Goal: Feedback & Contribution: Leave review/rating

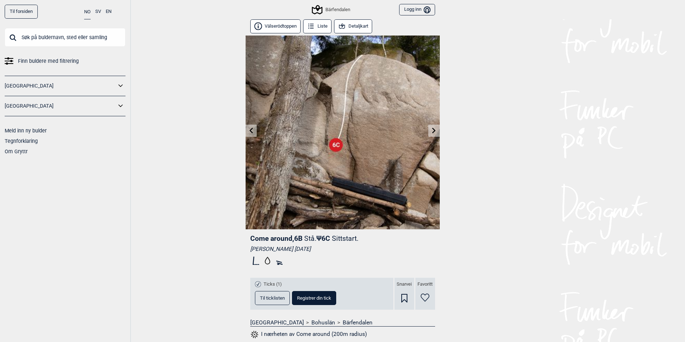
click at [41, 40] on input "text" at bounding box center [65, 37] width 121 height 19
type input "boet"
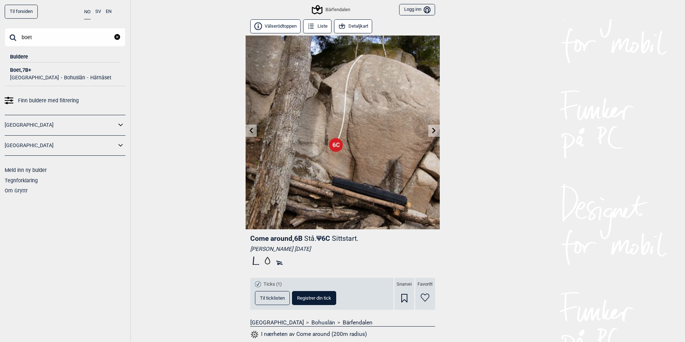
click at [26, 72] on div "Boet , 7B+" at bounding box center [65, 70] width 110 height 5
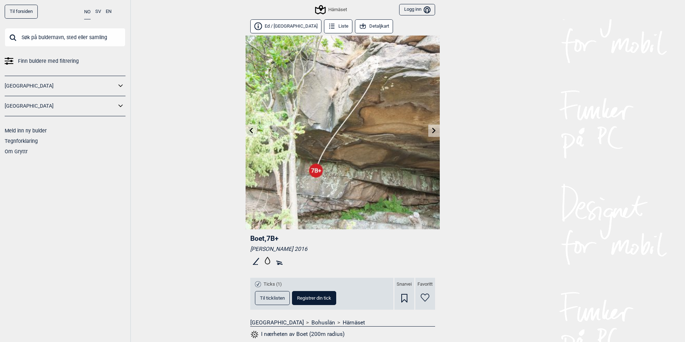
click at [252, 133] on icon at bounding box center [251, 131] width 4 height 6
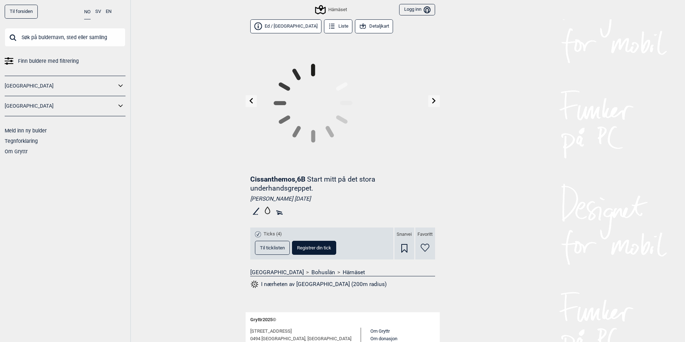
click at [252, 133] on icon at bounding box center [312, 103] width 135 height 135
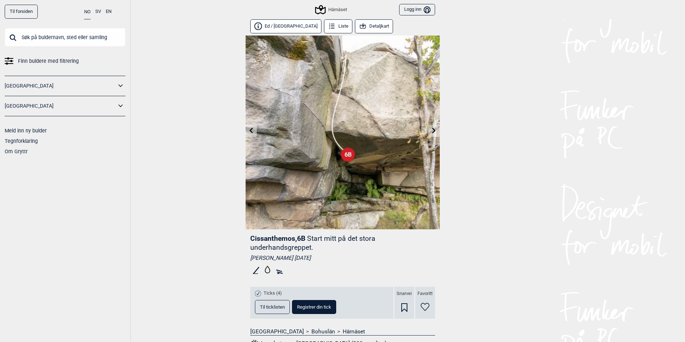
click at [251, 132] on icon at bounding box center [251, 131] width 4 height 6
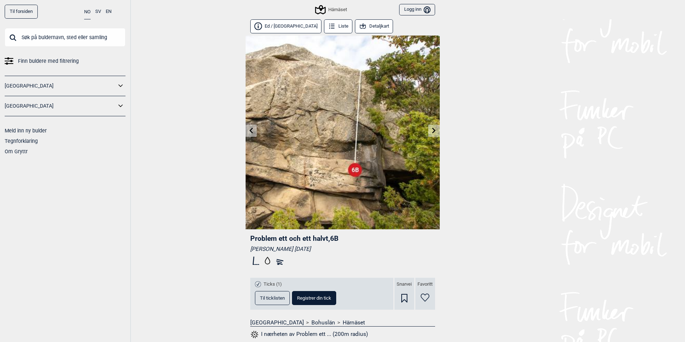
click at [251, 132] on icon at bounding box center [251, 131] width 4 height 6
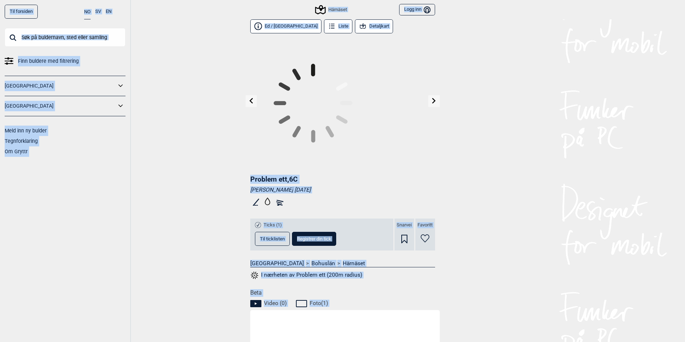
click at [251, 132] on div at bounding box center [342, 103] width 194 height 135
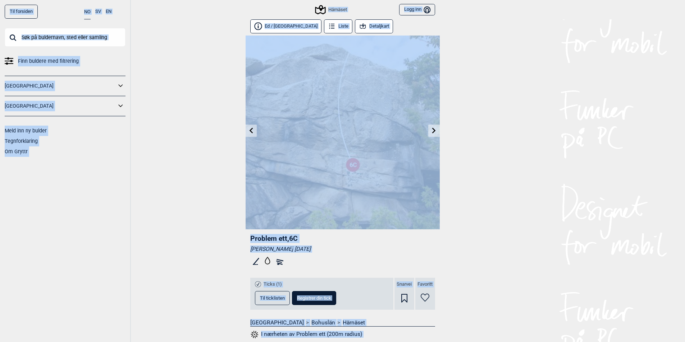
click at [251, 132] on icon at bounding box center [251, 131] width 4 height 6
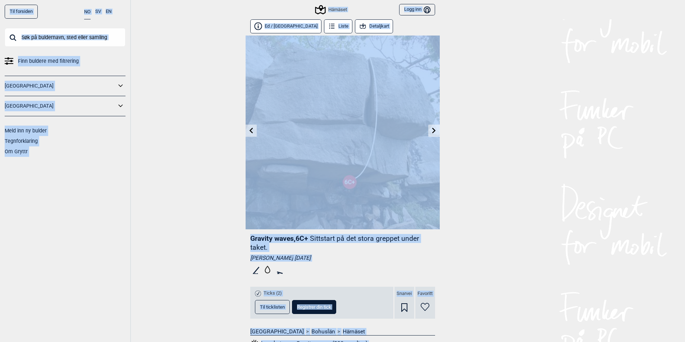
click at [251, 132] on icon at bounding box center [251, 131] width 4 height 6
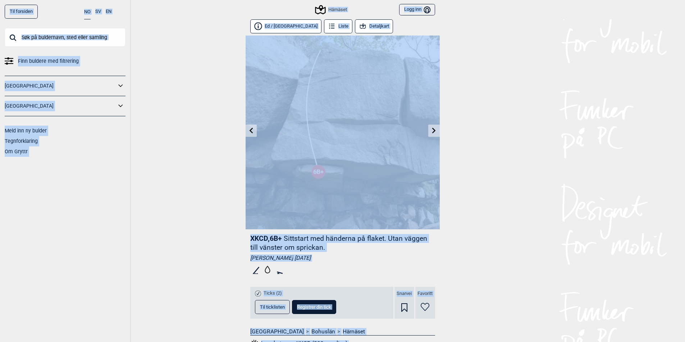
click at [251, 131] on icon at bounding box center [251, 131] width 6 height 6
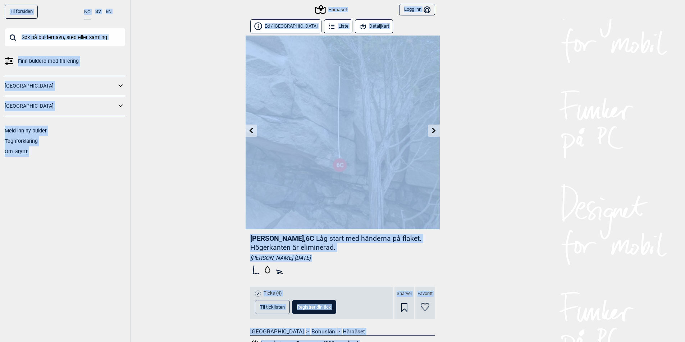
click at [252, 131] on icon at bounding box center [251, 131] width 6 height 6
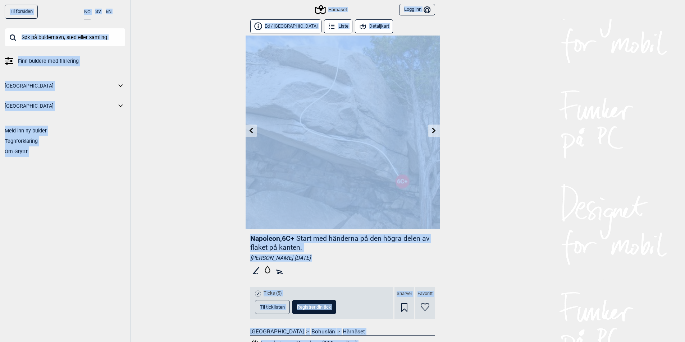
click at [249, 132] on icon at bounding box center [251, 131] width 6 height 6
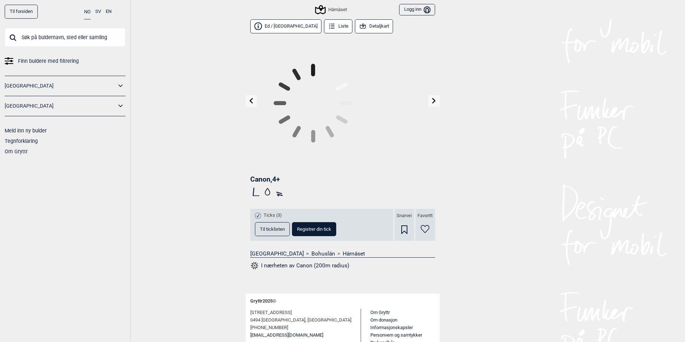
click at [249, 132] on icon at bounding box center [312, 103] width 135 height 135
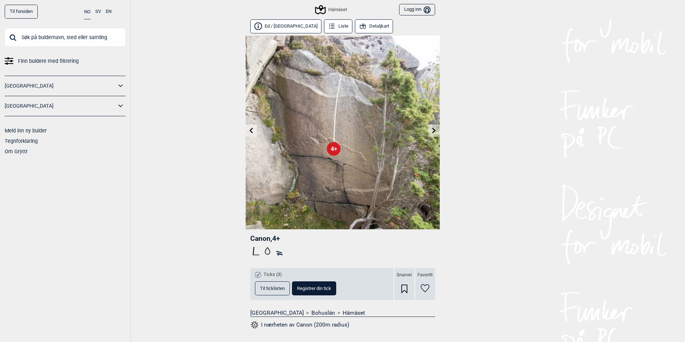
click at [249, 132] on icon at bounding box center [251, 131] width 6 height 6
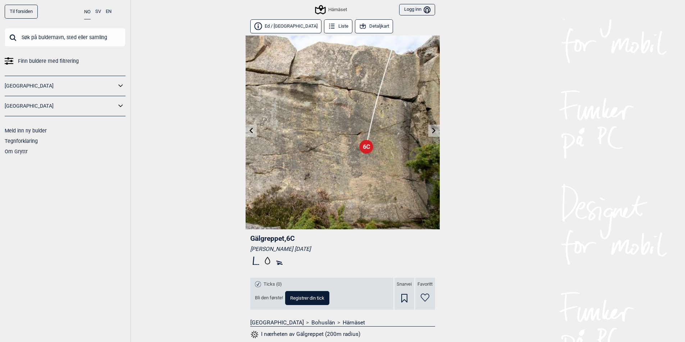
click at [249, 134] on link at bounding box center [250, 131] width 11 height 12
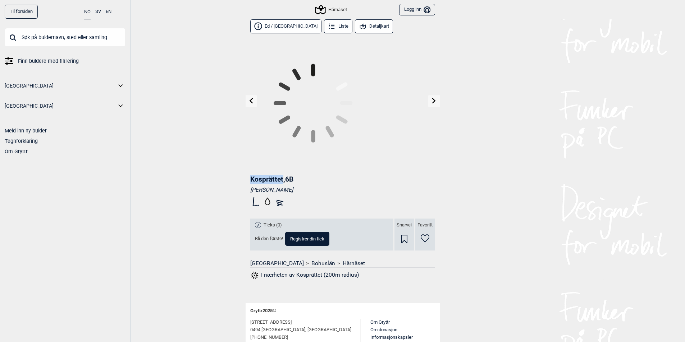
click at [249, 134] on div at bounding box center [342, 103] width 194 height 135
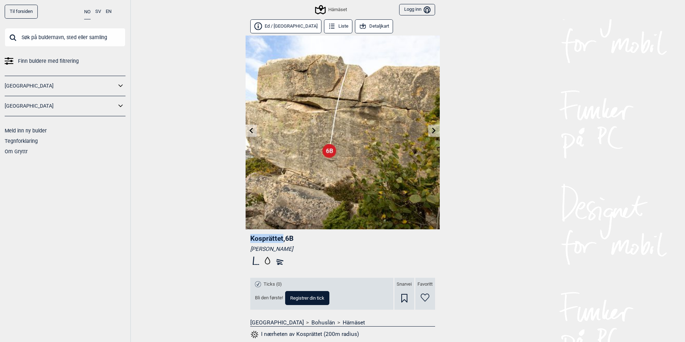
click at [250, 130] on icon at bounding box center [251, 131] width 4 height 6
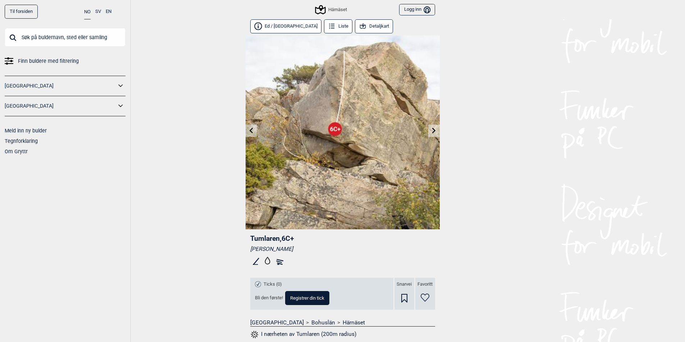
click at [432, 130] on icon at bounding box center [434, 131] width 6 height 6
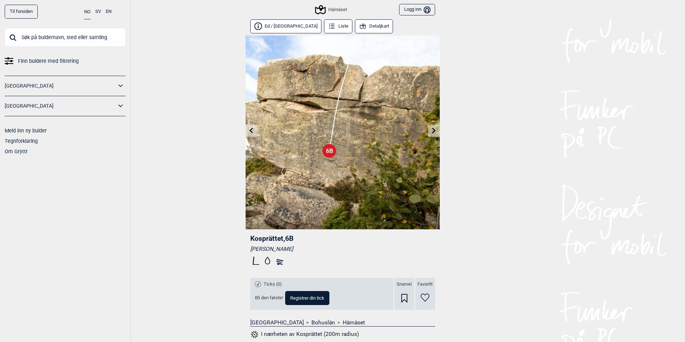
click at [435, 132] on icon at bounding box center [434, 131] width 6 height 6
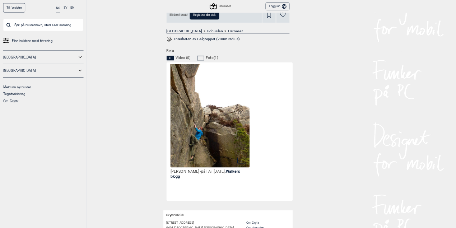
scroll to position [287, 0]
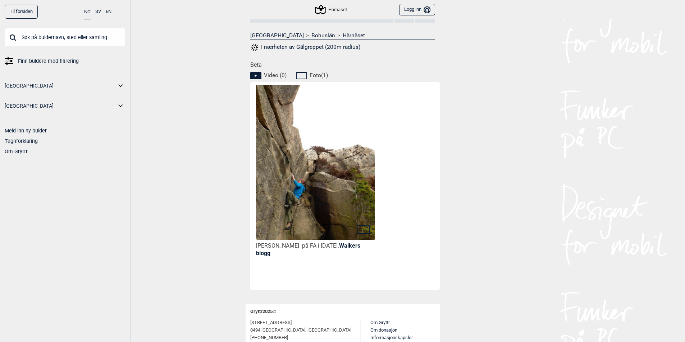
click at [329, 186] on img at bounding box center [315, 182] width 119 height 211
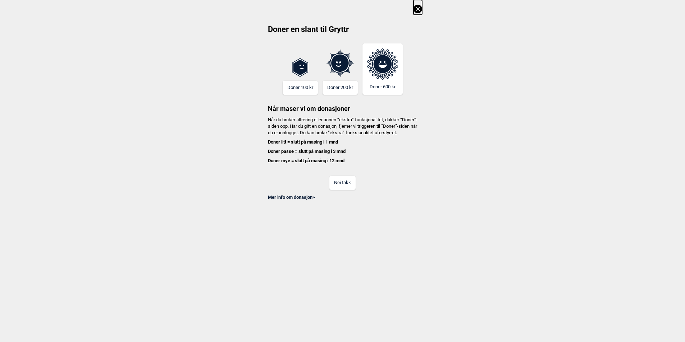
click at [340, 190] on button "Nei takk" at bounding box center [342, 183] width 26 height 14
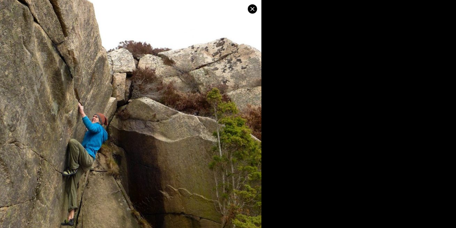
click at [250, 10] on icon at bounding box center [252, 9] width 9 height 9
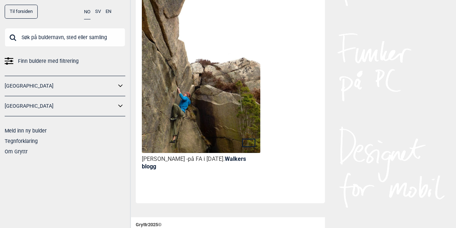
scroll to position [436, 0]
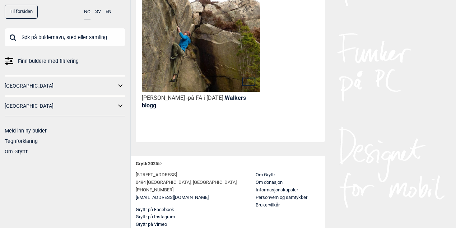
click at [237, 96] on link "Walkers blogg" at bounding box center [194, 102] width 104 height 14
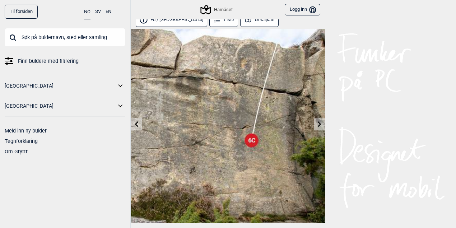
scroll to position [0, 0]
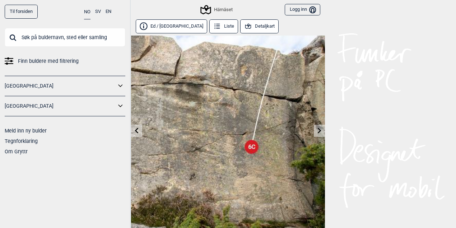
click at [323, 133] on link at bounding box center [319, 131] width 11 height 12
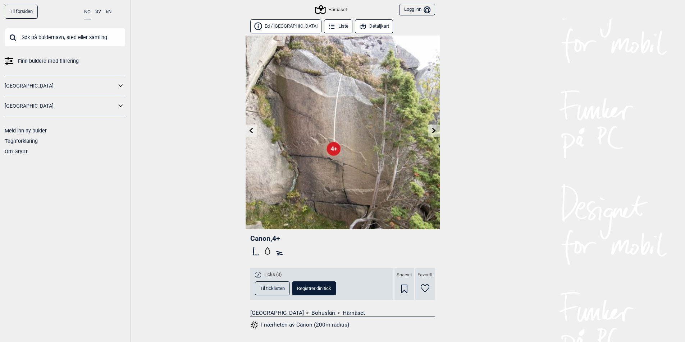
click at [431, 130] on icon at bounding box center [434, 131] width 6 height 6
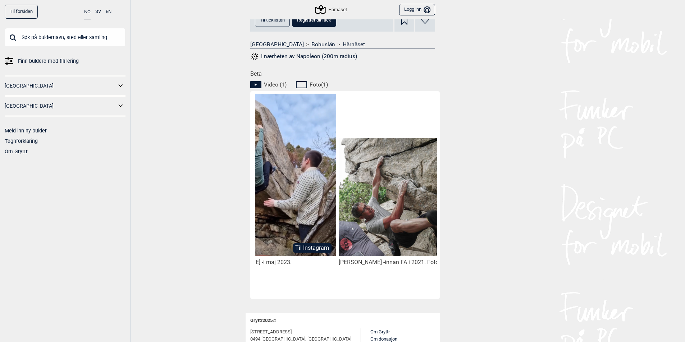
scroll to position [0, 60]
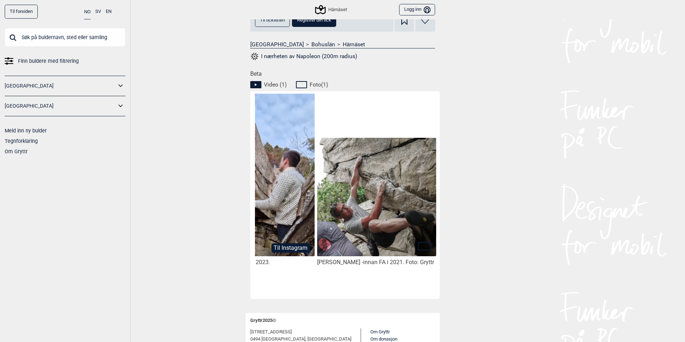
click at [401, 228] on img at bounding box center [376, 197] width 119 height 119
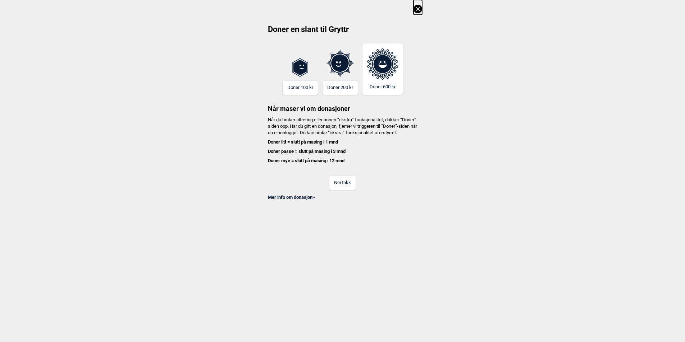
click at [339, 190] on button "Nei takk" at bounding box center [342, 183] width 26 height 14
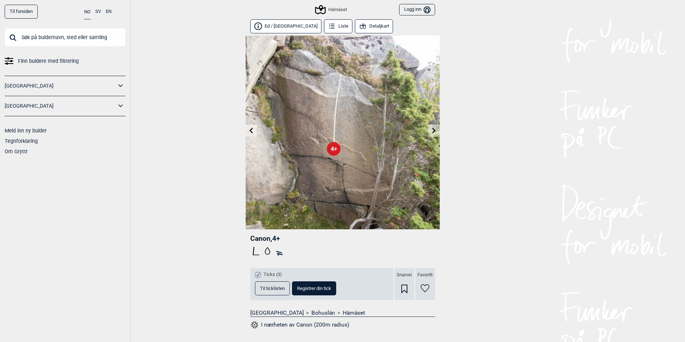
click at [435, 128] on icon at bounding box center [434, 131] width 6 height 6
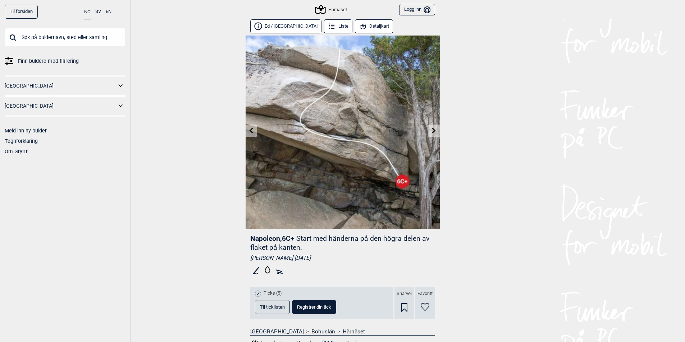
scroll to position [287, 0]
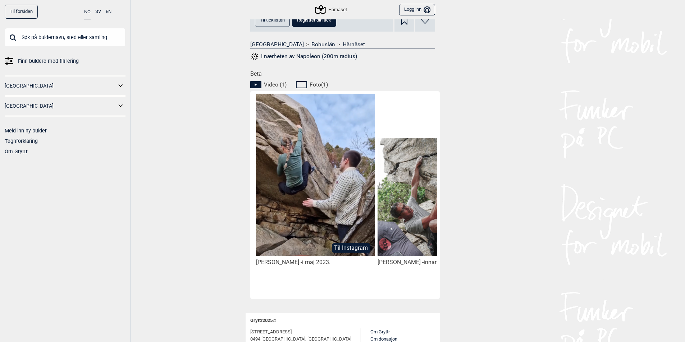
click at [279, 200] on img at bounding box center [315, 187] width 119 height 189
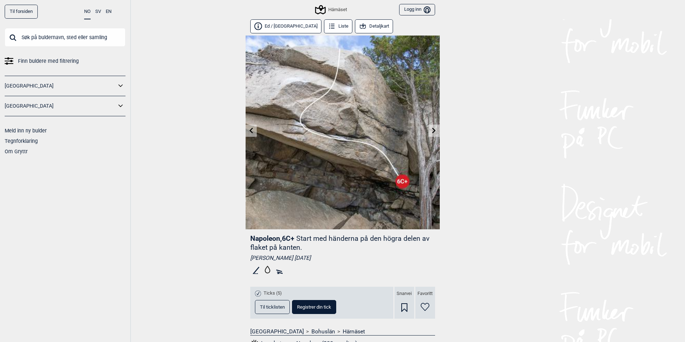
click at [433, 134] on link at bounding box center [433, 131] width 11 height 12
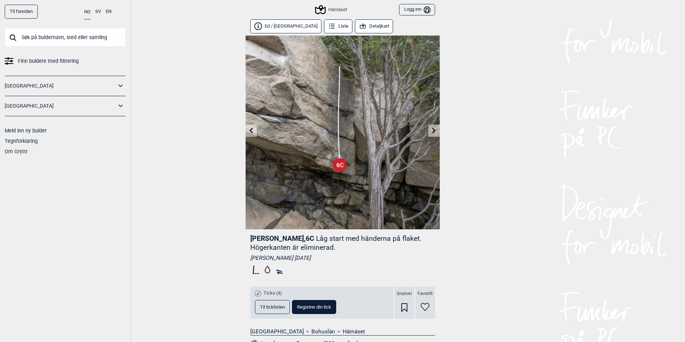
click at [433, 134] on link at bounding box center [433, 131] width 11 height 12
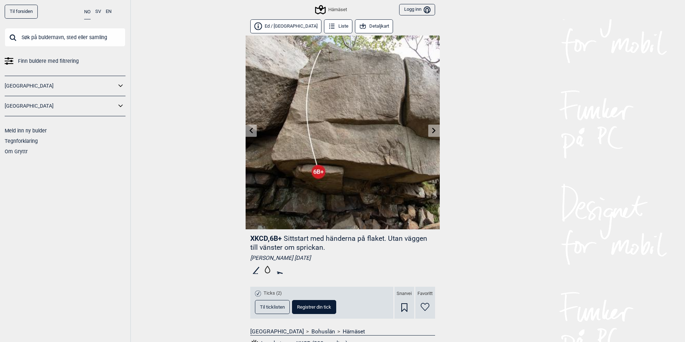
click at [251, 132] on icon at bounding box center [251, 131] width 4 height 6
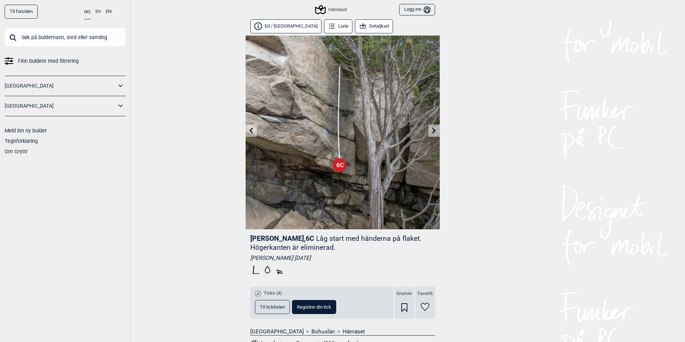
click at [434, 133] on icon at bounding box center [434, 131] width 6 height 6
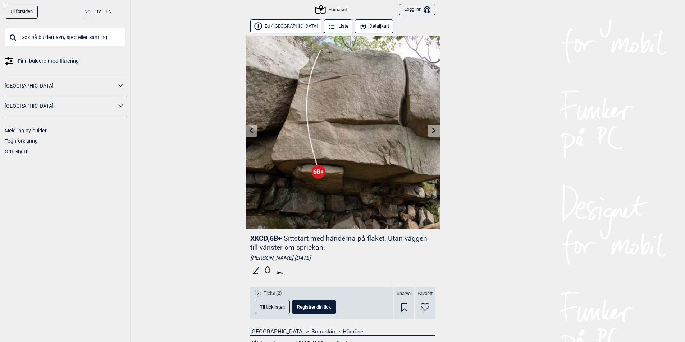
click at [434, 133] on icon at bounding box center [434, 131] width 6 height 6
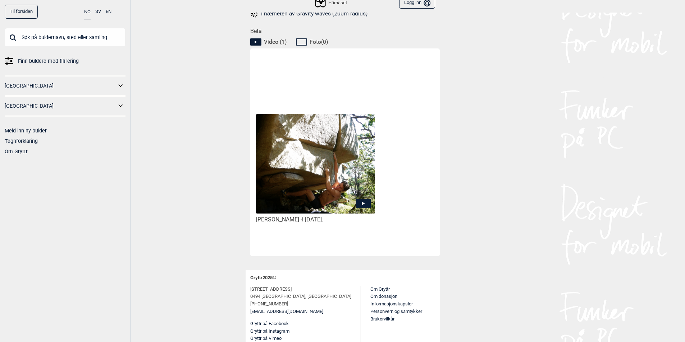
scroll to position [331, 0]
click at [362, 202] on icon at bounding box center [363, 204] width 3 height 4
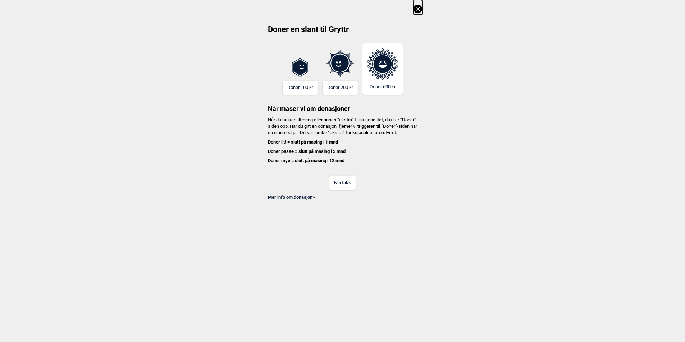
click at [350, 189] on button "Nei takk" at bounding box center [342, 183] width 26 height 14
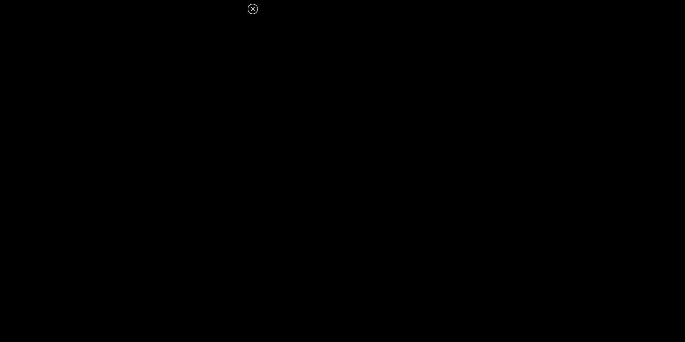
click at [254, 12] on icon at bounding box center [252, 9] width 9 height 9
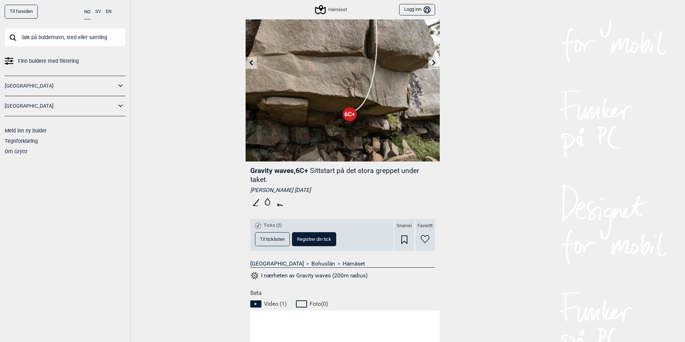
scroll to position [0, 0]
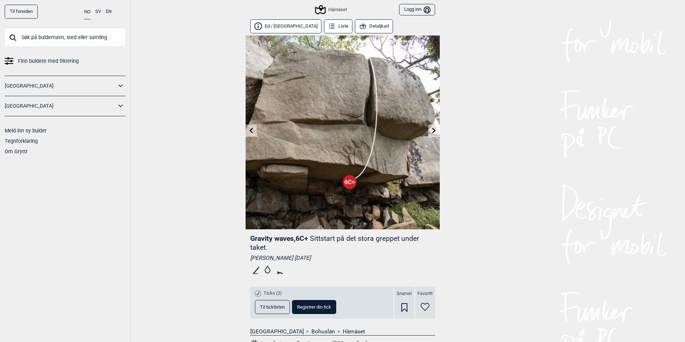
click at [434, 129] on icon at bounding box center [434, 131] width 6 height 6
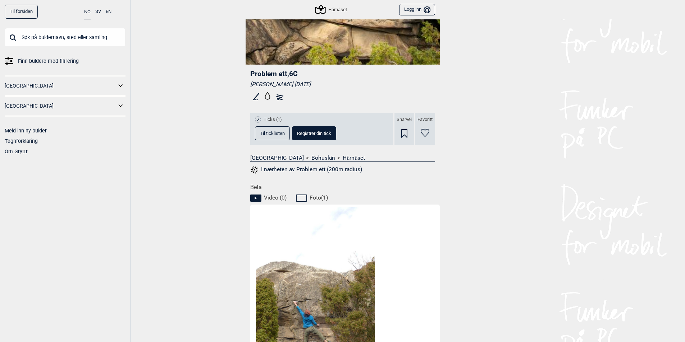
scroll to position [192, 0]
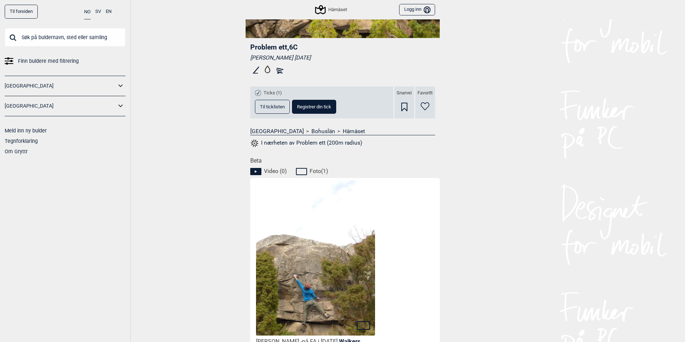
click at [321, 279] on img at bounding box center [315, 277] width 119 height 211
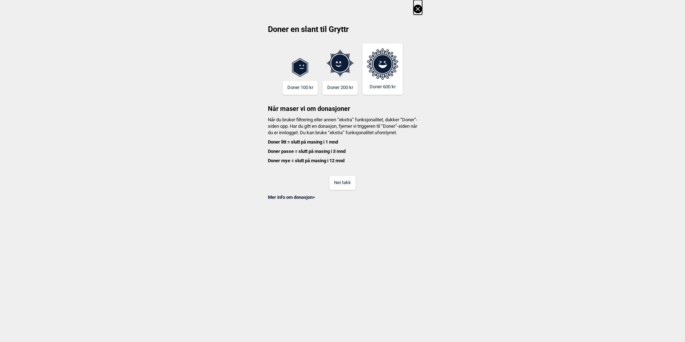
click at [349, 189] on button "Nei takk" at bounding box center [342, 183] width 26 height 14
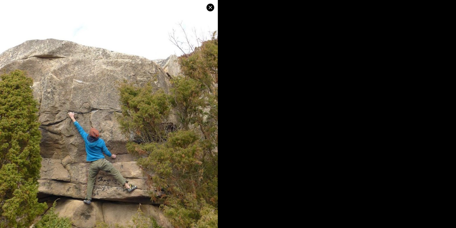
scroll to position [191, 0]
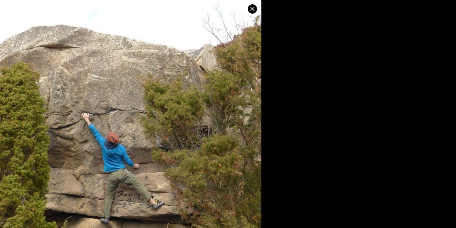
click at [256, 9] on icon at bounding box center [252, 9] width 9 height 9
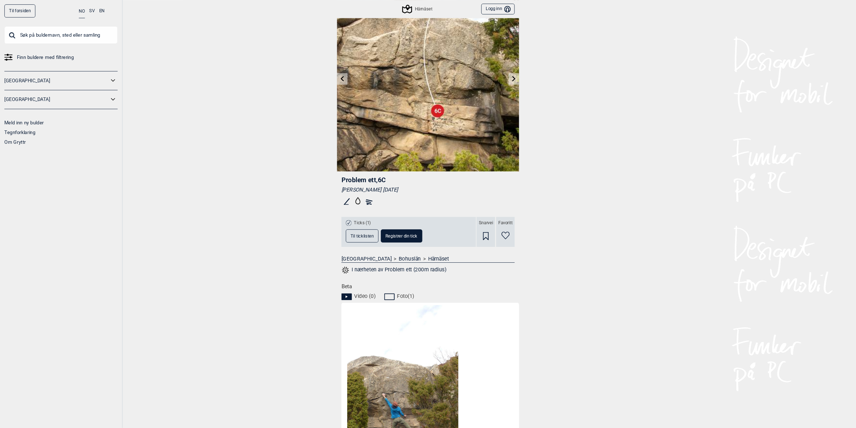
scroll to position [0, 0]
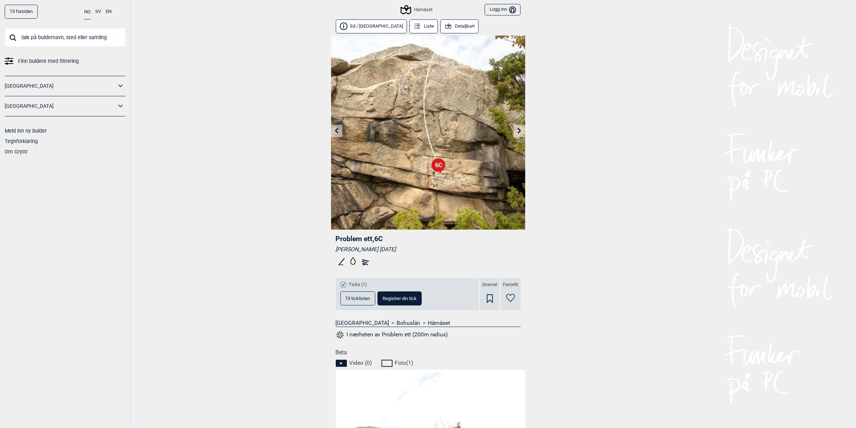
click at [522, 129] on icon at bounding box center [519, 131] width 6 height 6
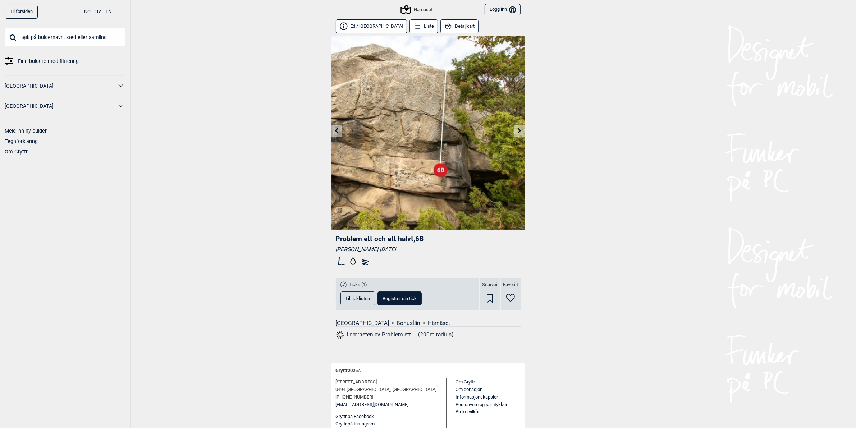
scroll to position [7, 0]
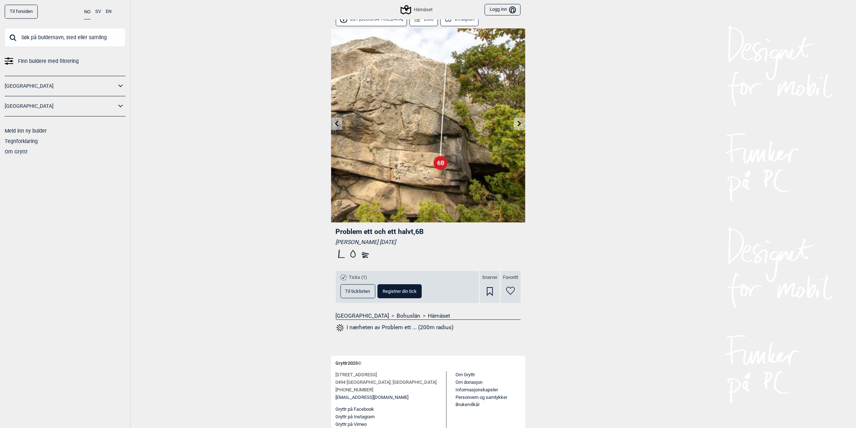
click at [520, 121] on icon at bounding box center [519, 123] width 6 height 6
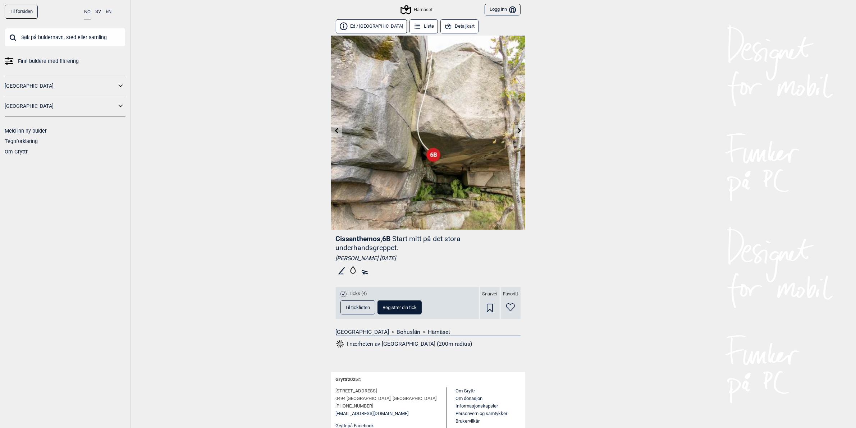
click at [518, 121] on img at bounding box center [428, 133] width 194 height 194
click at [519, 135] on link at bounding box center [519, 131] width 11 height 12
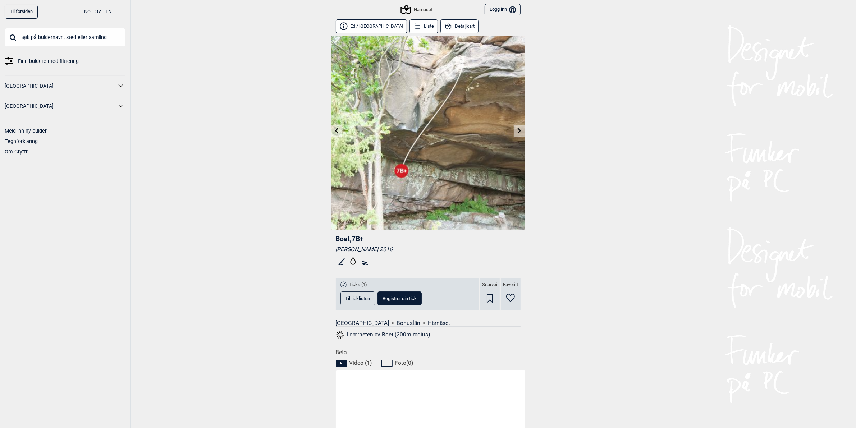
click at [519, 135] on link at bounding box center [519, 131] width 11 height 12
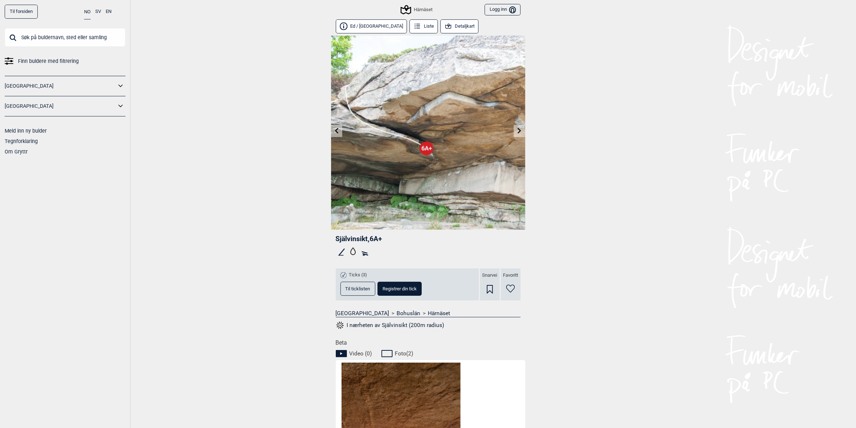
click at [335, 130] on icon at bounding box center [337, 131] width 4 height 6
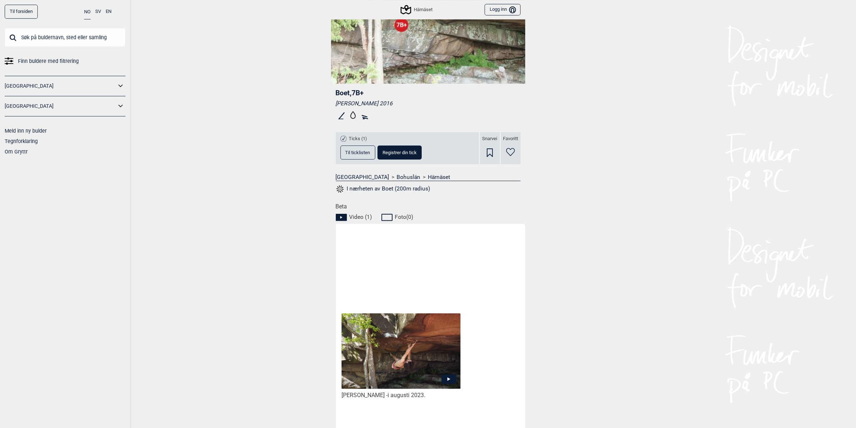
scroll to position [236, 0]
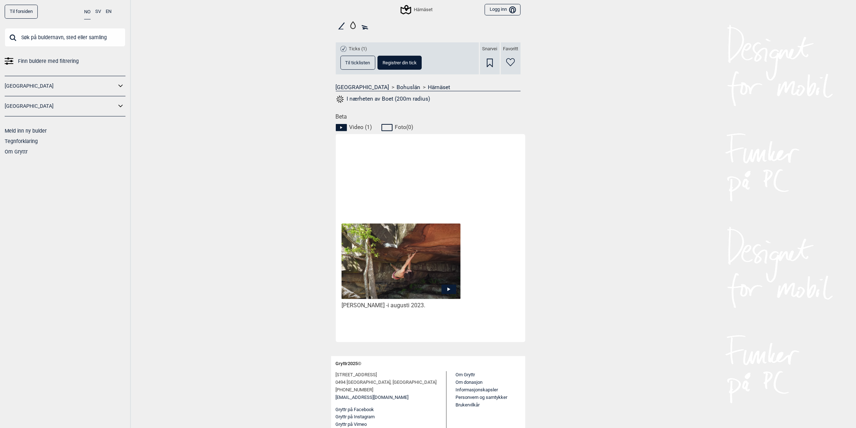
click at [450, 288] on icon at bounding box center [448, 289] width 15 height 9
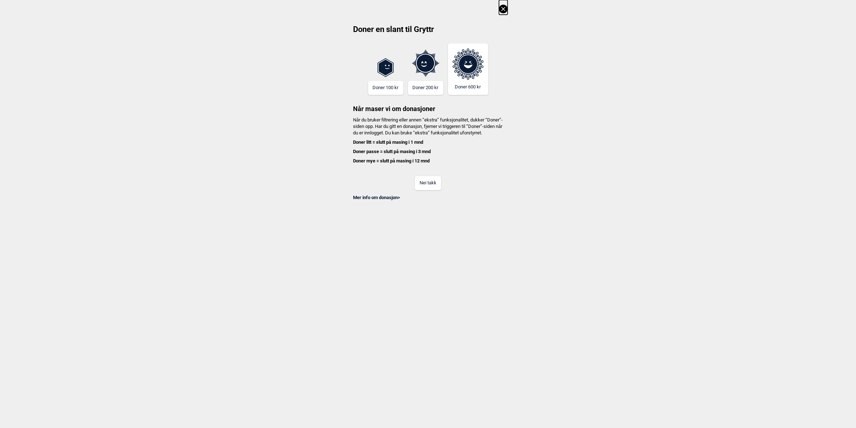
click at [429, 190] on button "Nei takk" at bounding box center [428, 183] width 26 height 14
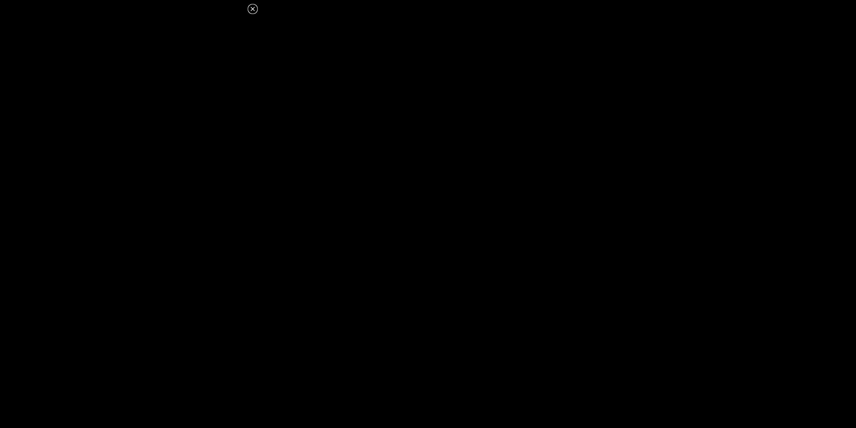
click at [254, 9] on icon at bounding box center [252, 9] width 9 height 9
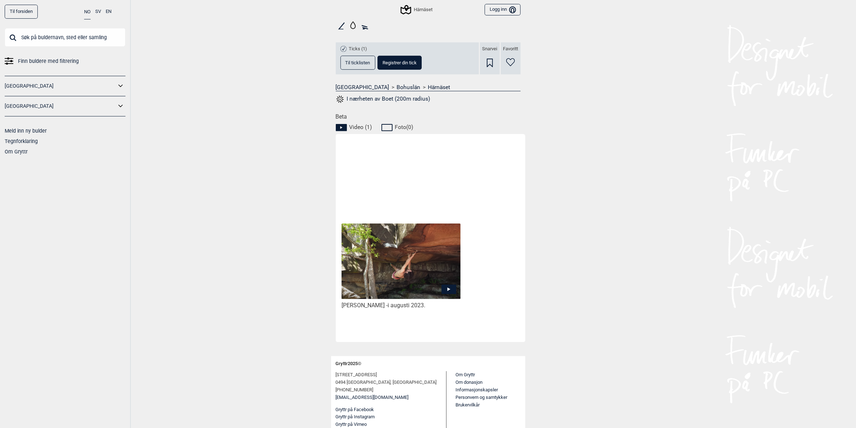
click at [408, 256] on img at bounding box center [400, 261] width 119 height 75
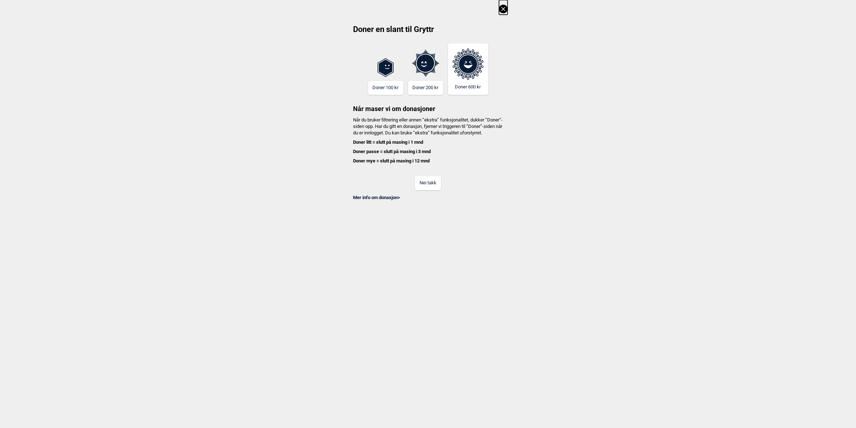
click at [438, 190] on button "Nei takk" at bounding box center [428, 183] width 26 height 14
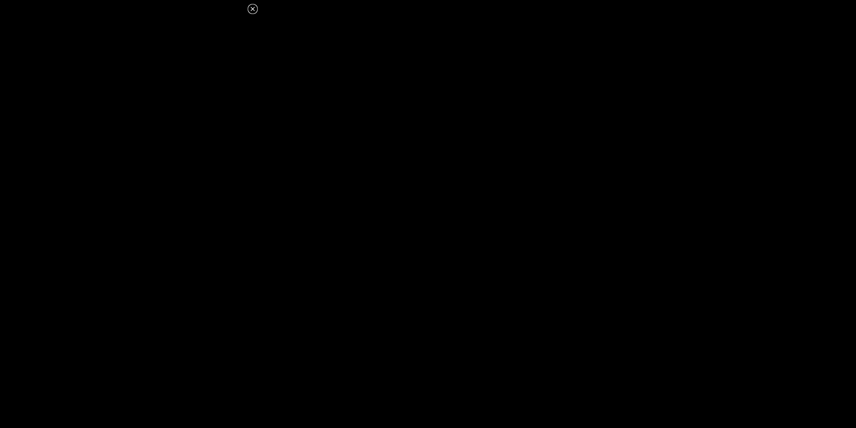
click at [253, 6] on icon at bounding box center [252, 9] width 9 height 9
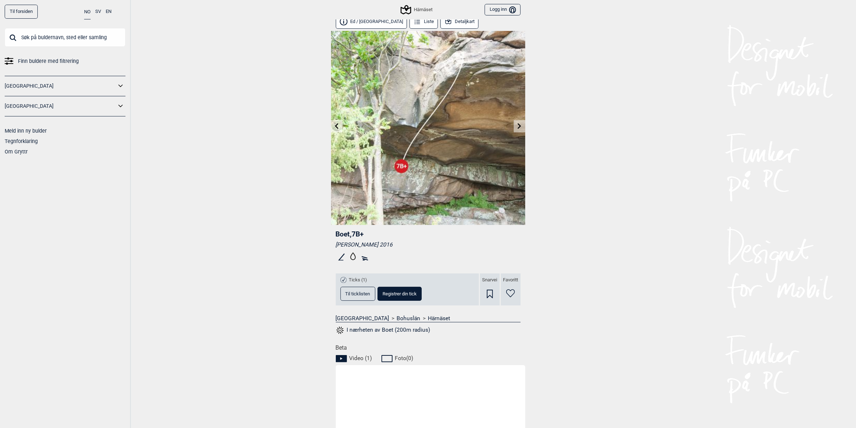
scroll to position [0, 0]
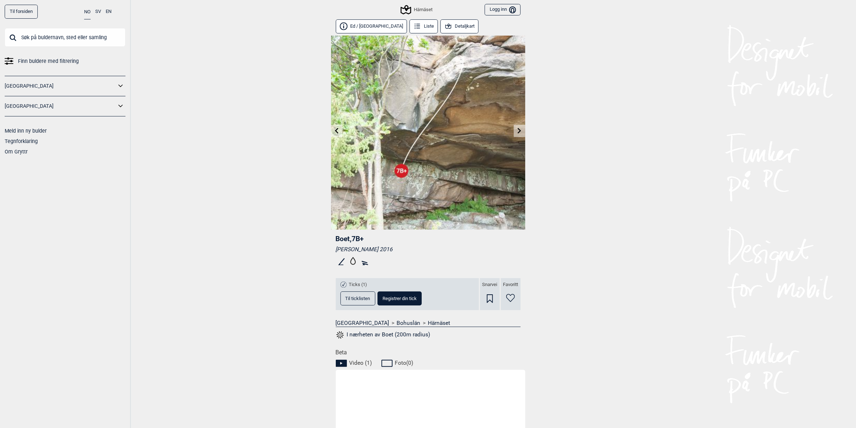
click at [523, 133] on link at bounding box center [519, 131] width 11 height 12
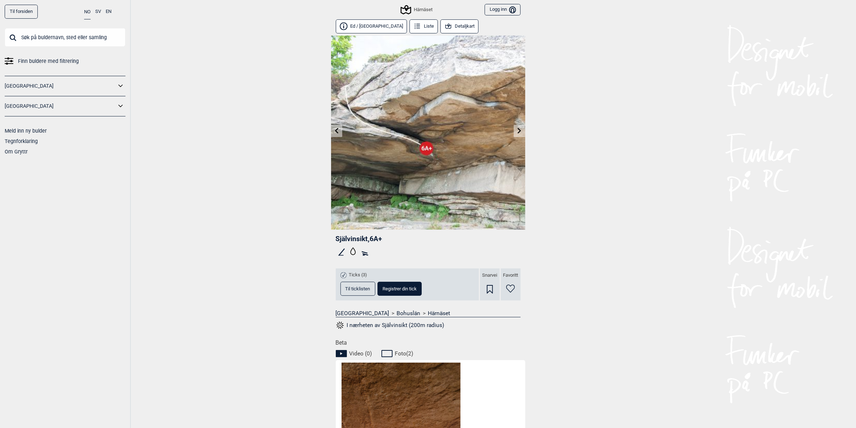
click at [520, 132] on icon at bounding box center [519, 131] width 6 height 6
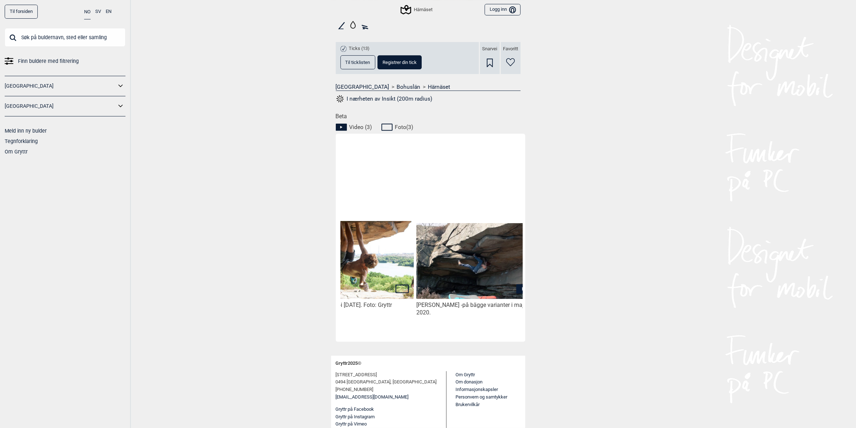
scroll to position [0, 546]
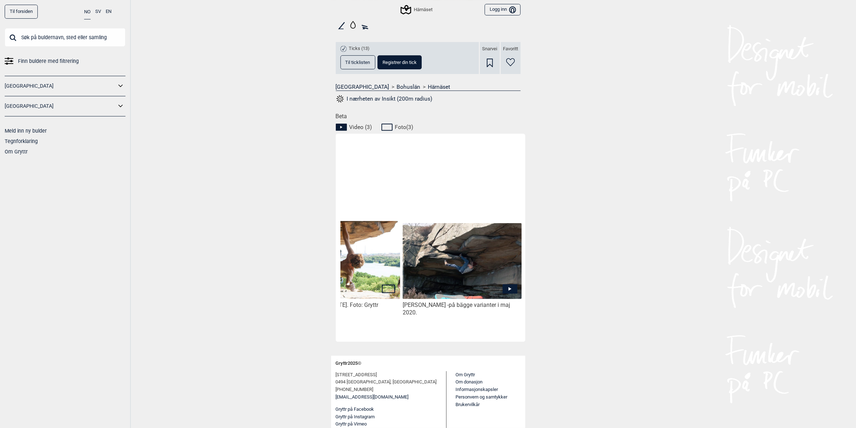
click at [510, 289] on icon at bounding box center [509, 289] width 3 height 4
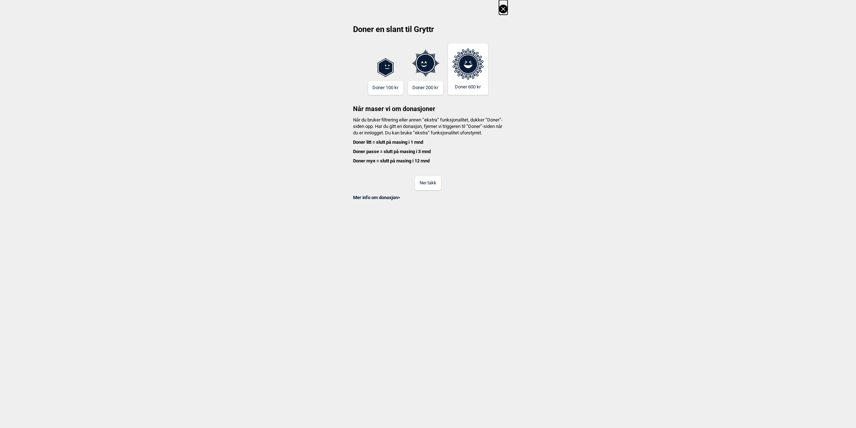
click at [428, 189] on button "Nei takk" at bounding box center [428, 183] width 26 height 14
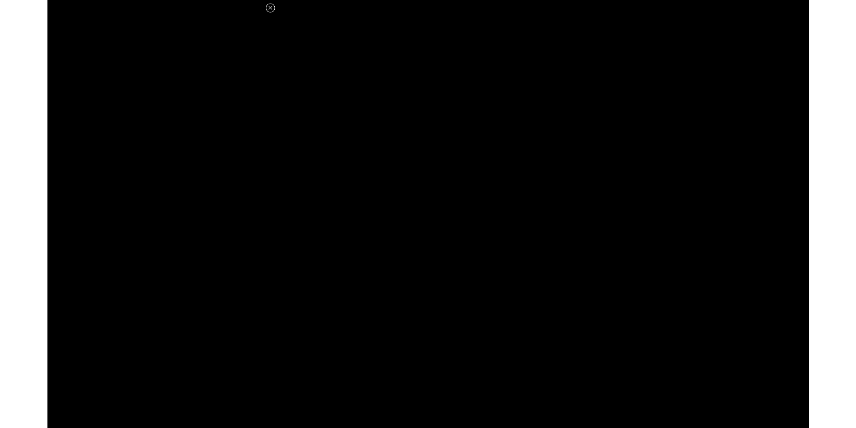
scroll to position [226, 0]
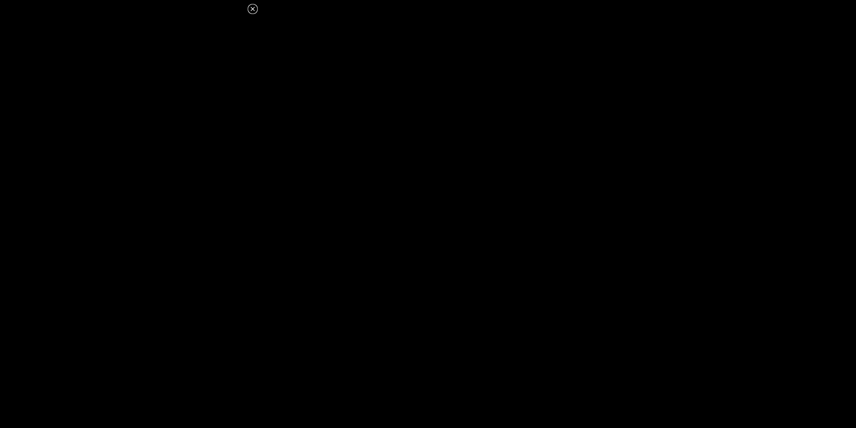
click at [253, 10] on icon at bounding box center [252, 9] width 4 height 4
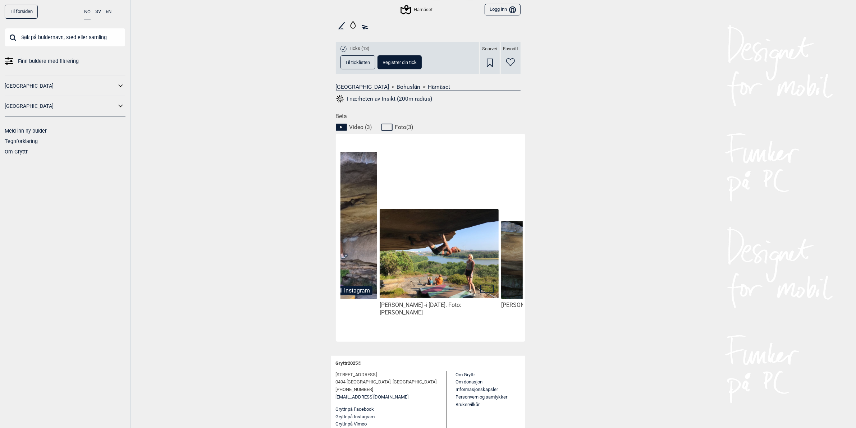
scroll to position [0, 203]
click at [448, 273] on img at bounding box center [440, 253] width 119 height 89
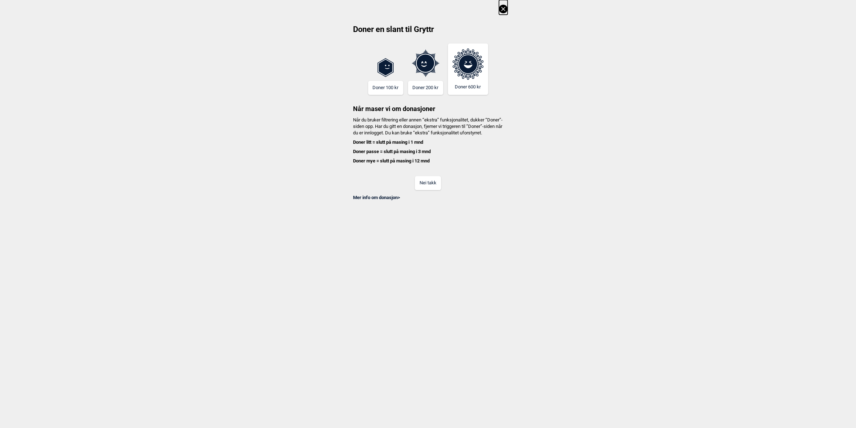
click at [441, 190] on button "Nei takk" at bounding box center [428, 183] width 26 height 14
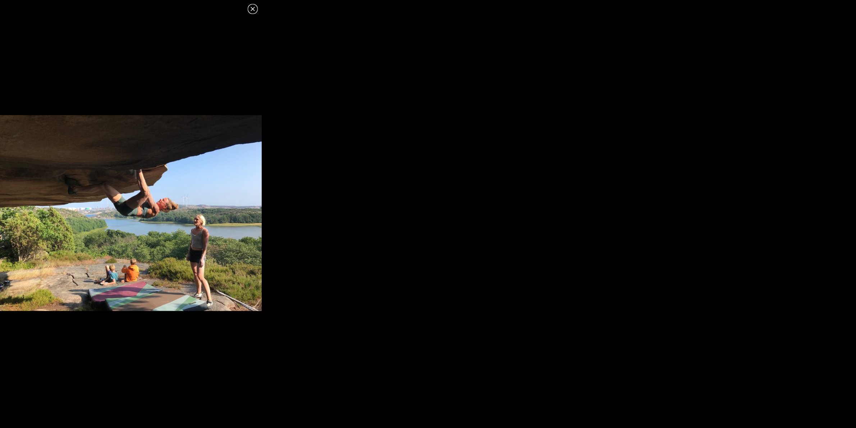
click at [253, 10] on icon at bounding box center [252, 9] width 4 height 4
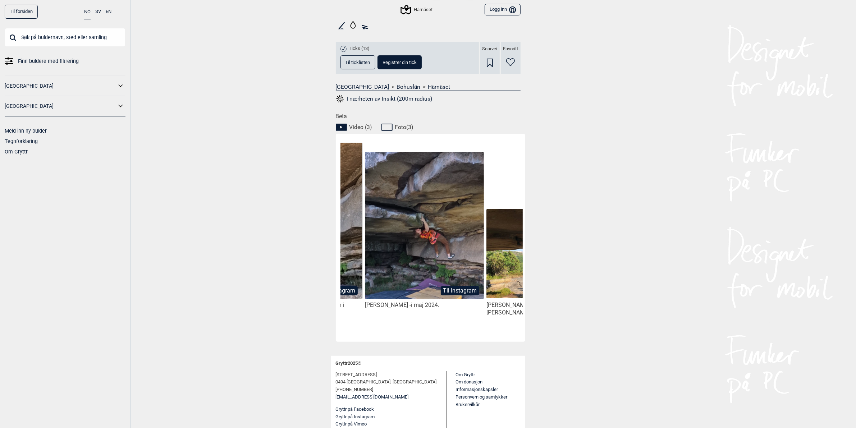
scroll to position [0, 100]
click at [463, 284] on img at bounding box center [422, 226] width 119 height 148
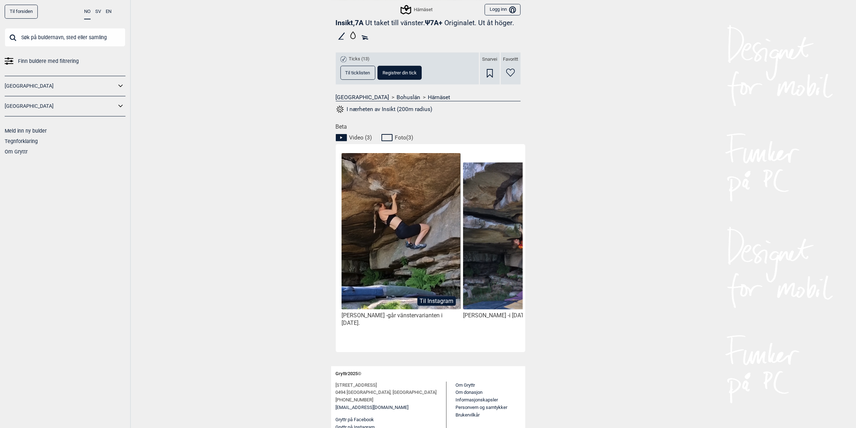
scroll to position [226, 0]
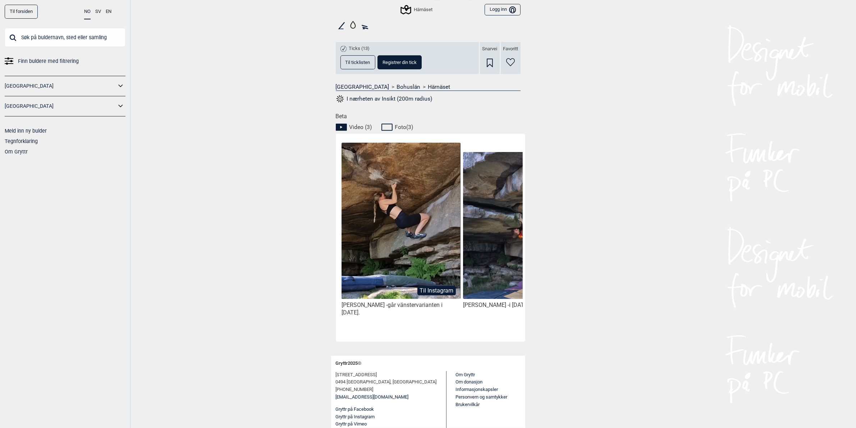
click at [444, 291] on button "Til Instagram" at bounding box center [436, 290] width 38 height 9
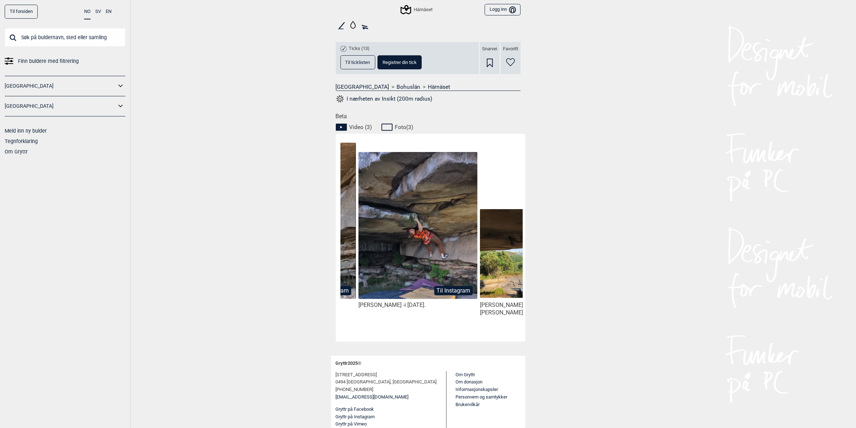
scroll to position [0, 109]
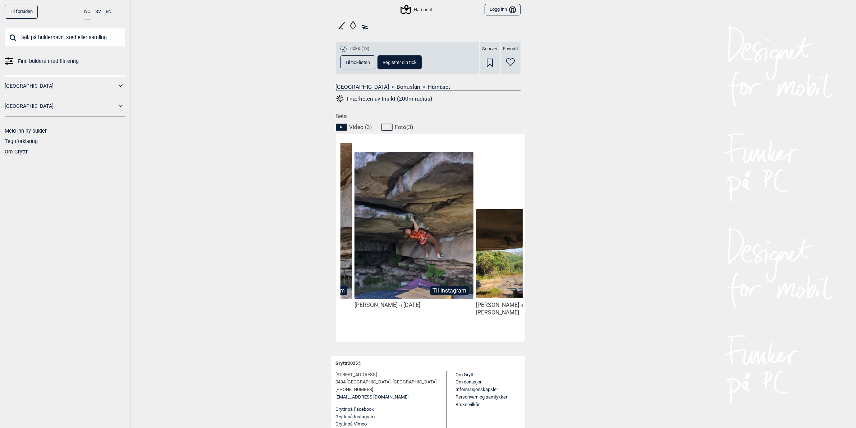
click at [447, 288] on button "Til Instagram" at bounding box center [449, 290] width 38 height 9
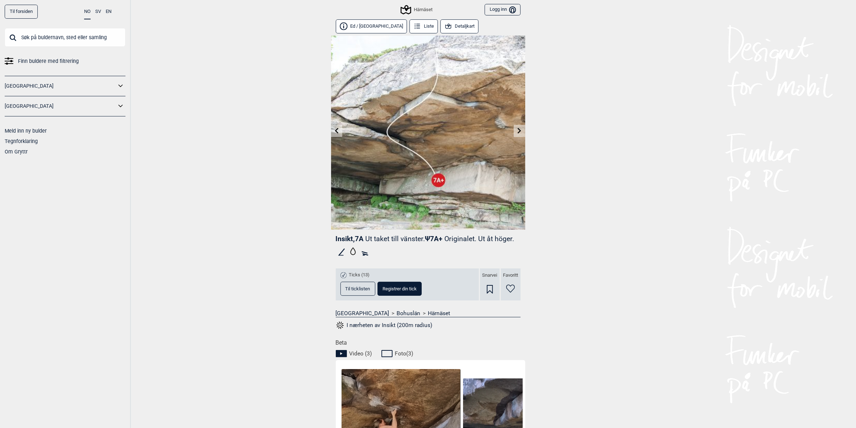
click at [519, 133] on icon at bounding box center [519, 131] width 6 height 6
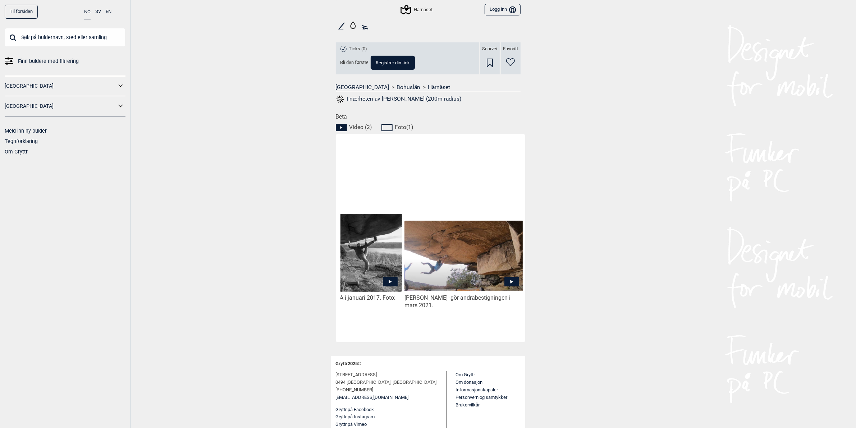
scroll to position [0, 72]
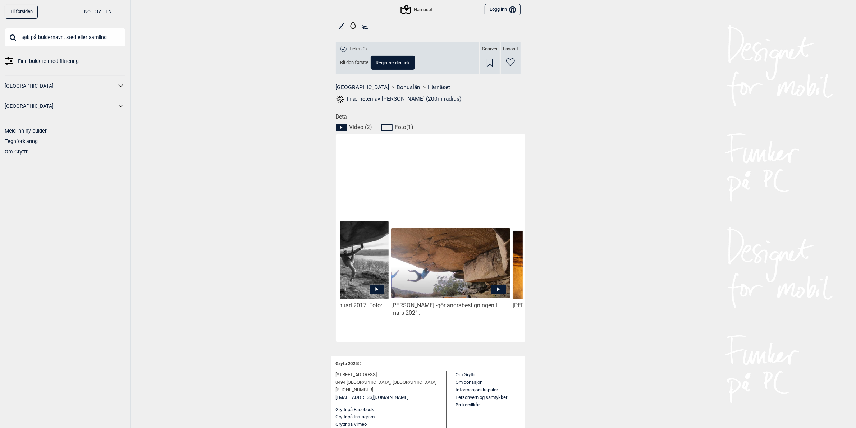
click at [500, 286] on icon at bounding box center [498, 289] width 15 height 9
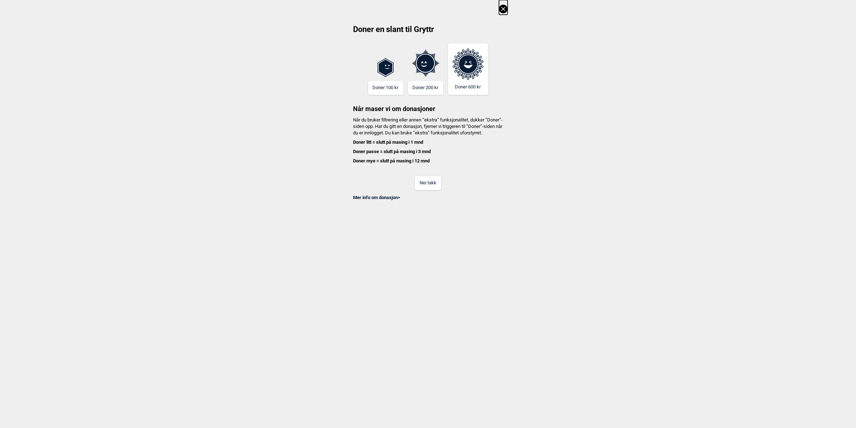
click at [433, 190] on button "Nei takk" at bounding box center [428, 183] width 26 height 14
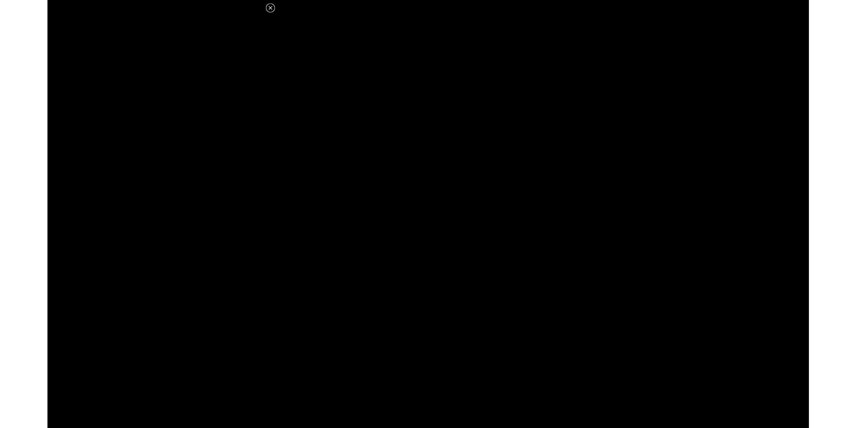
scroll to position [236, 0]
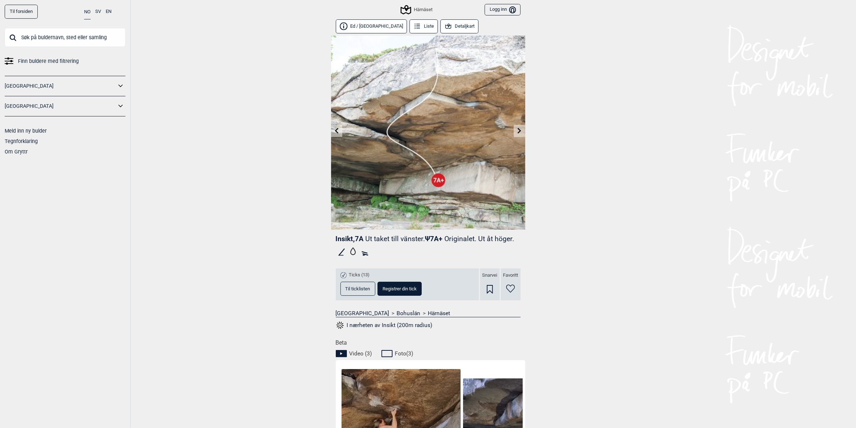
click at [517, 132] on icon at bounding box center [519, 131] width 6 height 6
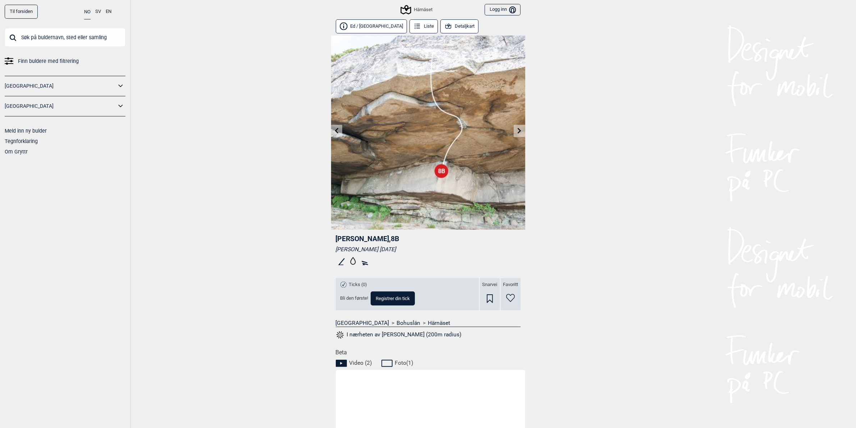
click at [517, 132] on icon at bounding box center [519, 131] width 6 height 6
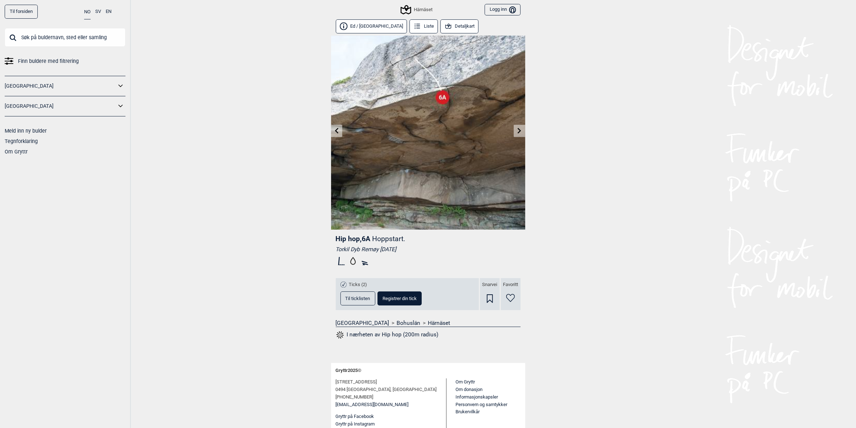
click at [502, 11] on button "Logg inn Bruker" at bounding box center [502, 10] width 36 height 12
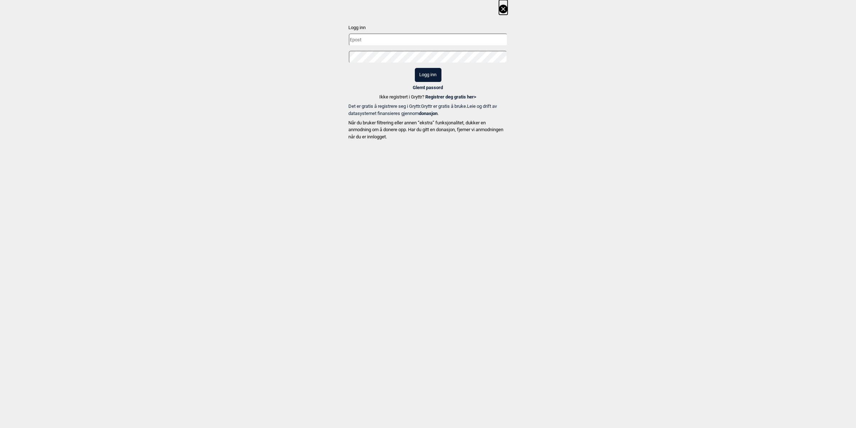
click at [400, 34] on input "text" at bounding box center [428, 39] width 159 height 13
type input "harald_swen@hotmail.com"
click at [415, 68] on button "Logg inn" at bounding box center [428, 75] width 27 height 14
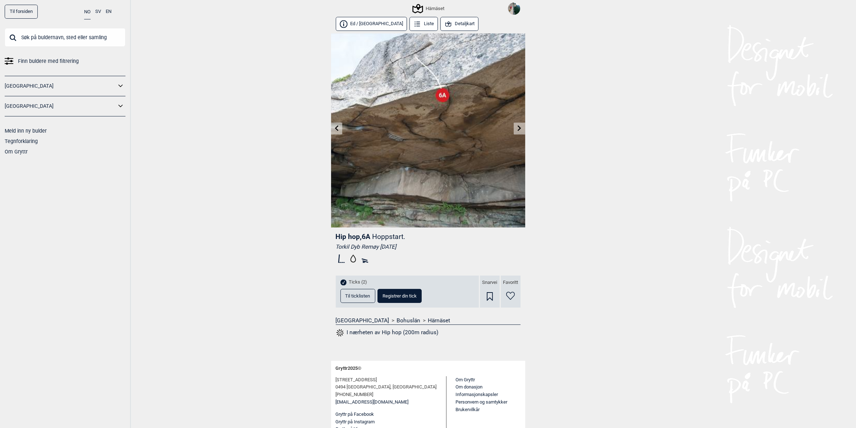
click at [350, 294] on span "Til ticklisten" at bounding box center [357, 296] width 25 height 5
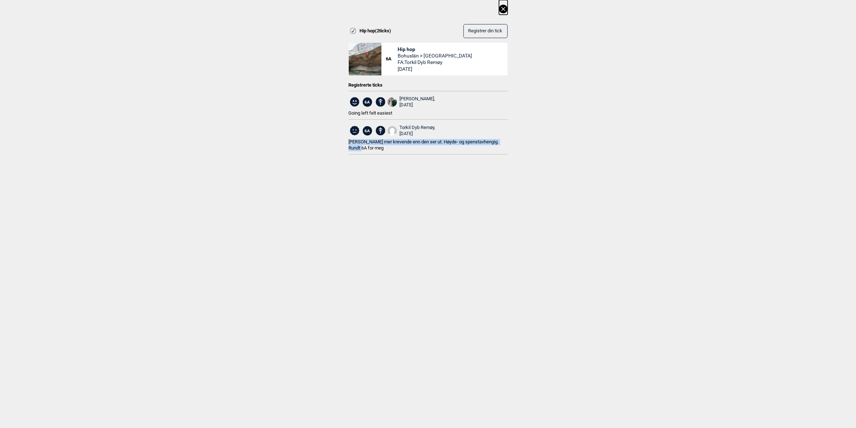
drag, startPoint x: 360, startPoint y: 149, endPoint x: 349, endPoint y: 142, distance: 13.3
click at [349, 142] on div "Hip hop ( 2 ticks) Registrer din tick 6A Hip hop Bohuslän > Härnäset FA: Torkil…" at bounding box center [428, 83] width 856 height 166
click at [323, 78] on div "Hip hop ( 2 ticks) Registrer din tick 6A Hip hop Bohuslän > Härnäset FA: Torkil…" at bounding box center [428, 83] width 856 height 166
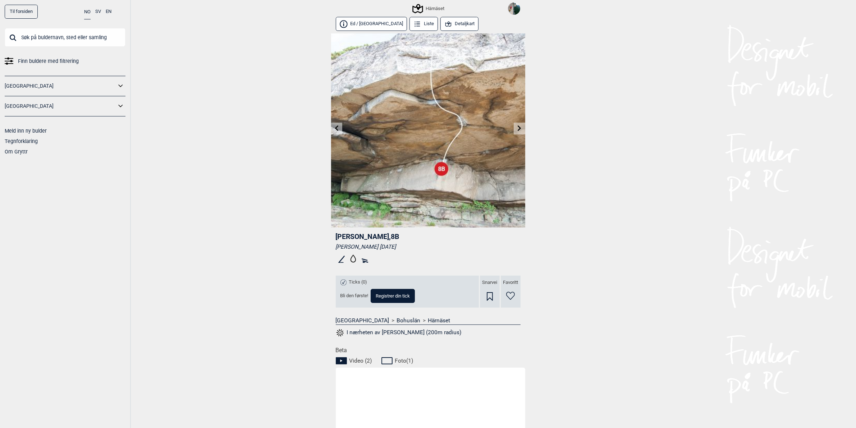
click at [518, 130] on icon at bounding box center [519, 128] width 6 height 6
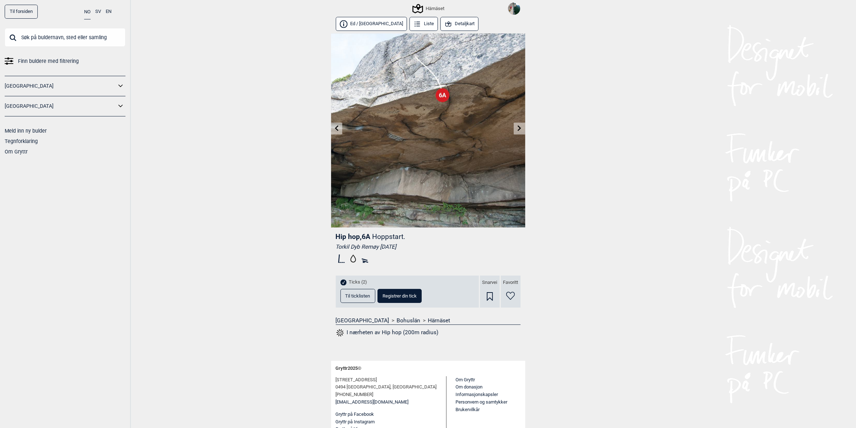
click at [518, 130] on icon at bounding box center [519, 128] width 6 height 6
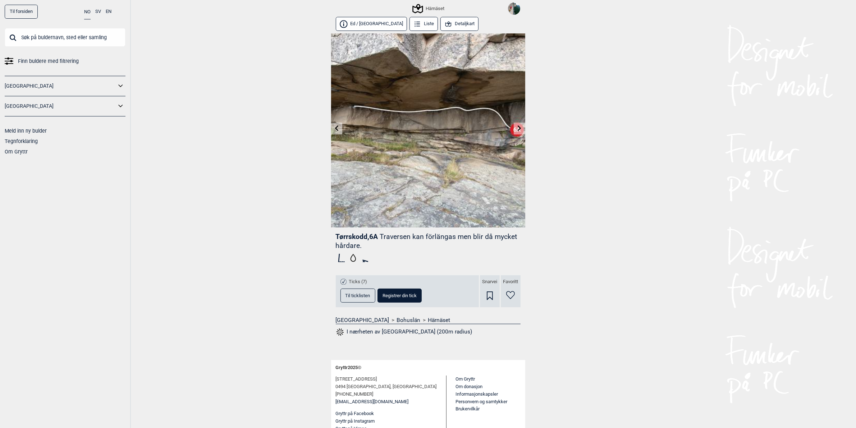
click at [518, 130] on icon at bounding box center [519, 128] width 6 height 6
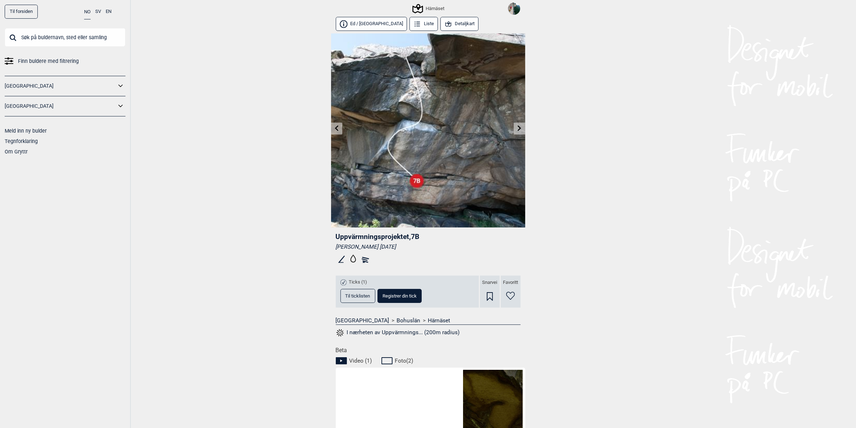
click at [518, 130] on icon at bounding box center [519, 128] width 6 height 6
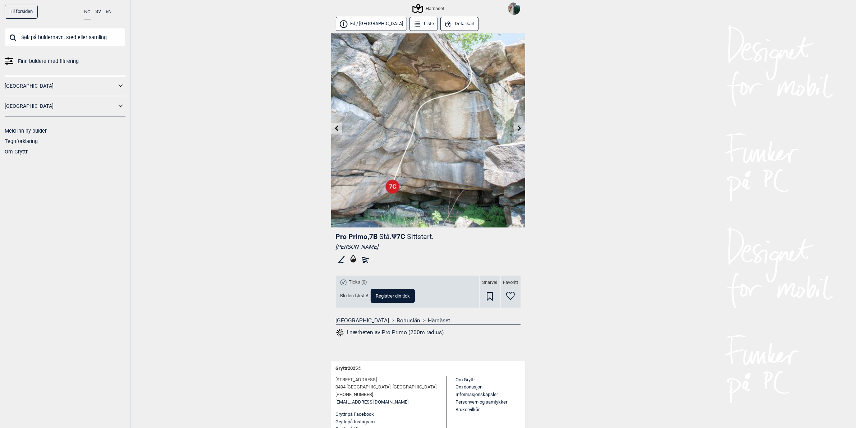
click at [516, 131] on icon at bounding box center [519, 128] width 6 height 6
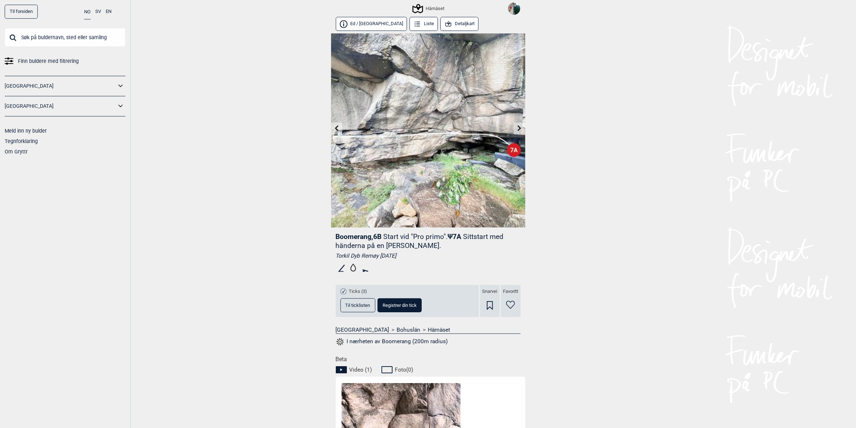
click at [521, 128] on icon at bounding box center [519, 128] width 4 height 6
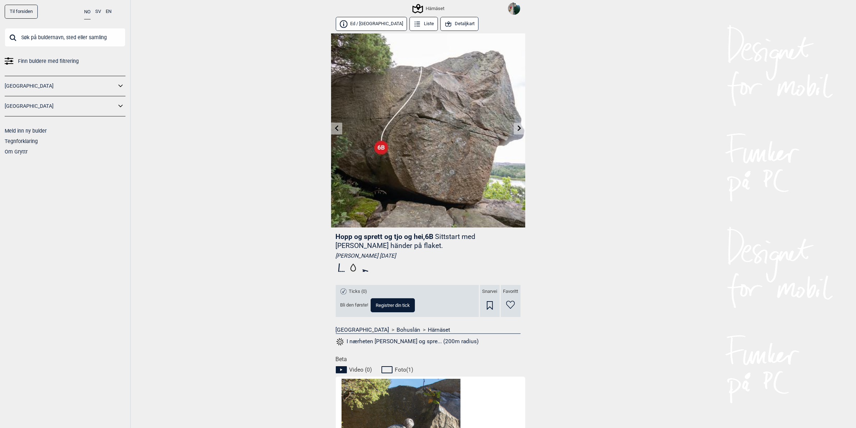
click at [521, 128] on icon at bounding box center [519, 128] width 4 height 6
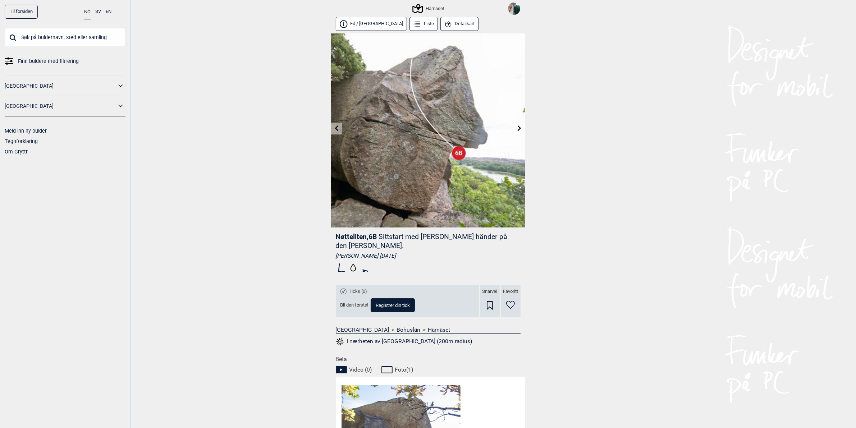
click at [521, 128] on icon at bounding box center [519, 128] width 4 height 6
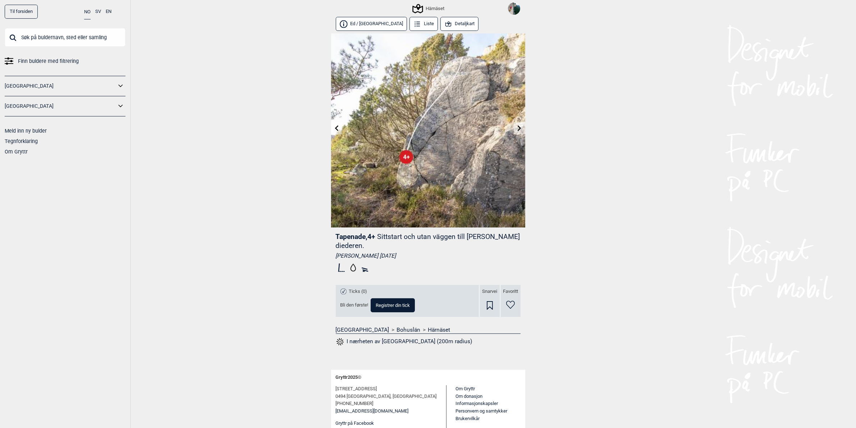
click at [521, 128] on icon at bounding box center [519, 128] width 4 height 6
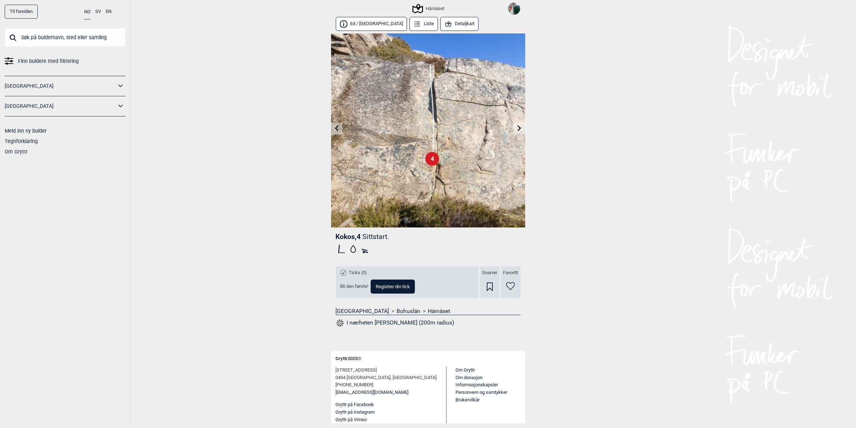
click at [521, 128] on icon at bounding box center [519, 128] width 4 height 6
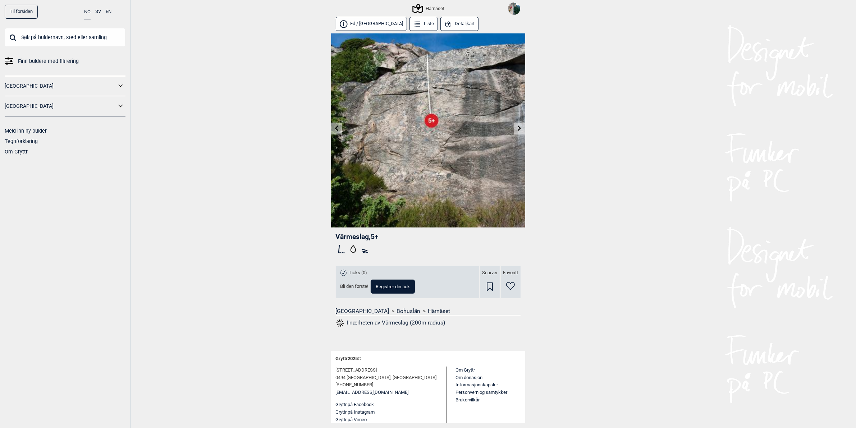
click at [521, 128] on icon at bounding box center [519, 128] width 4 height 6
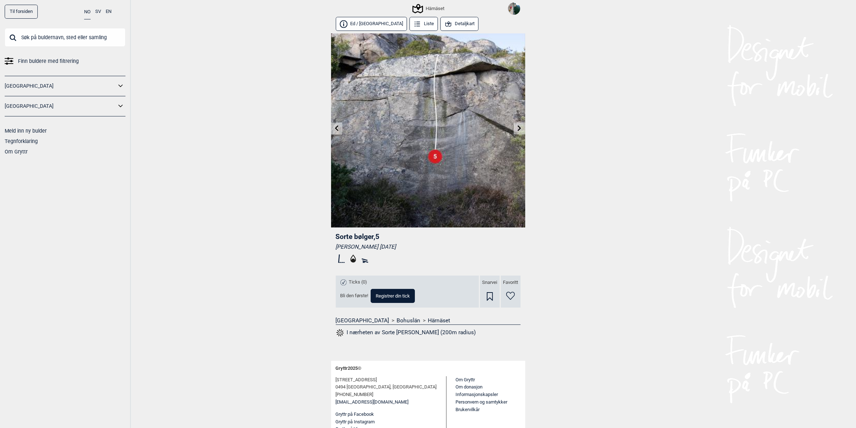
click at [521, 128] on icon at bounding box center [519, 128] width 4 height 6
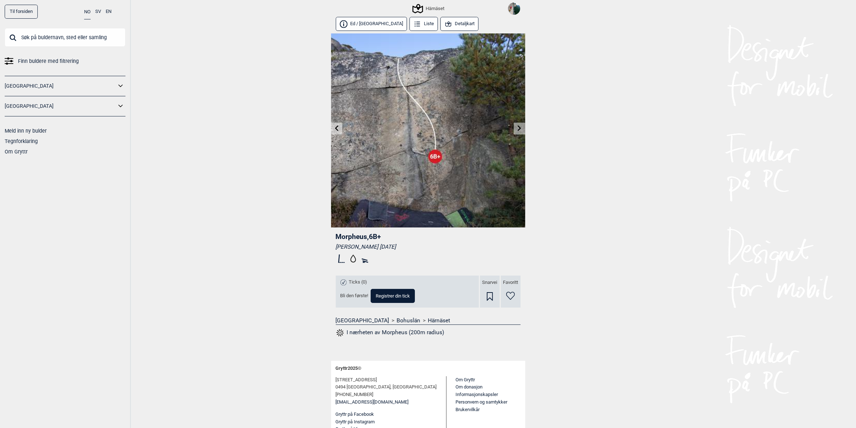
click at [341, 130] on link at bounding box center [336, 129] width 11 height 12
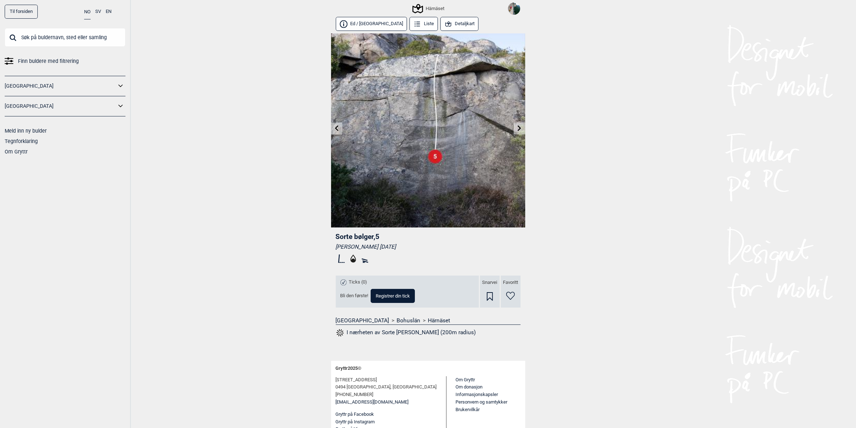
click at [338, 134] on link at bounding box center [336, 129] width 11 height 12
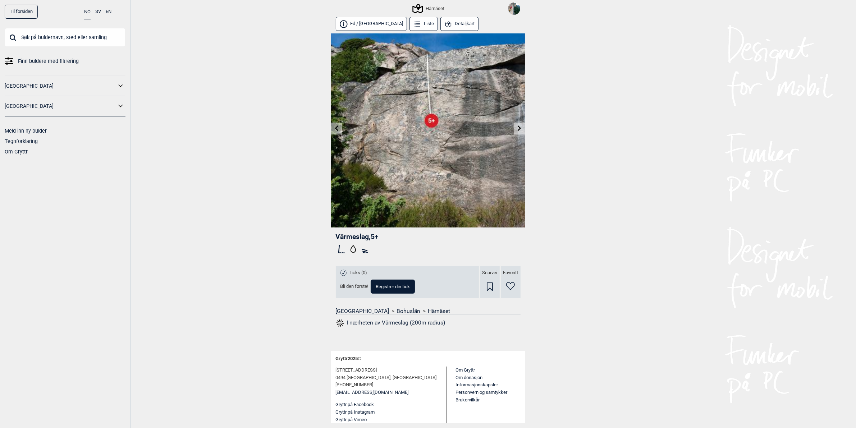
click at [516, 130] on link at bounding box center [519, 129] width 11 height 12
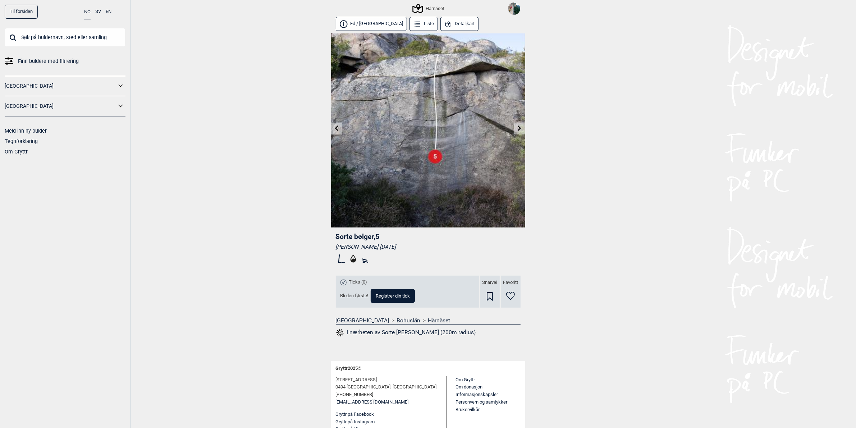
click at [516, 130] on link at bounding box center [519, 129] width 11 height 12
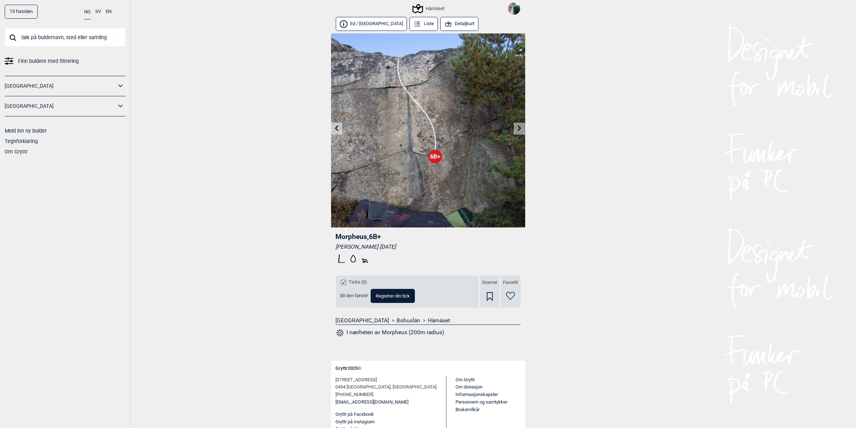
click at [516, 130] on link at bounding box center [519, 129] width 11 height 12
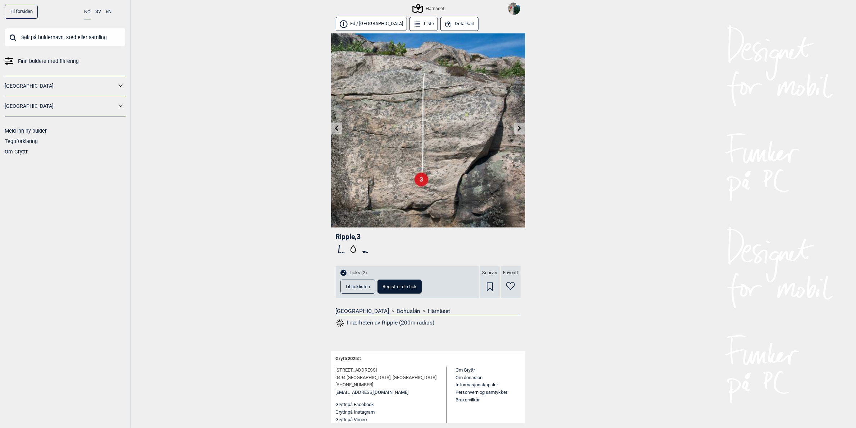
click at [516, 130] on link at bounding box center [519, 129] width 11 height 12
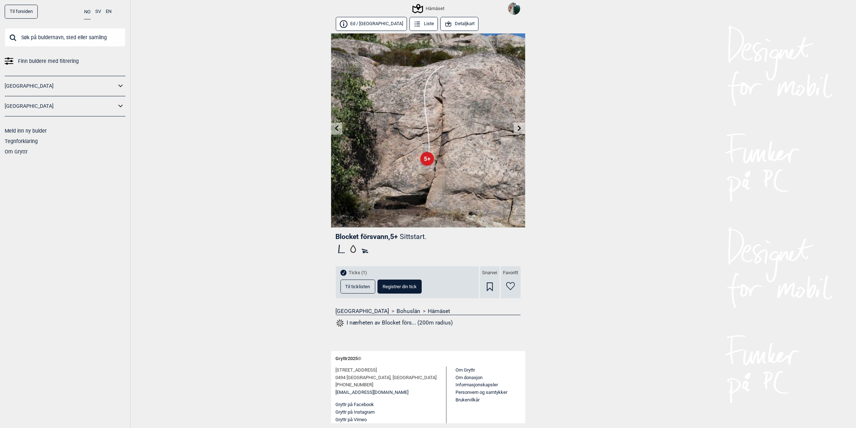
click at [516, 130] on icon at bounding box center [519, 128] width 6 height 6
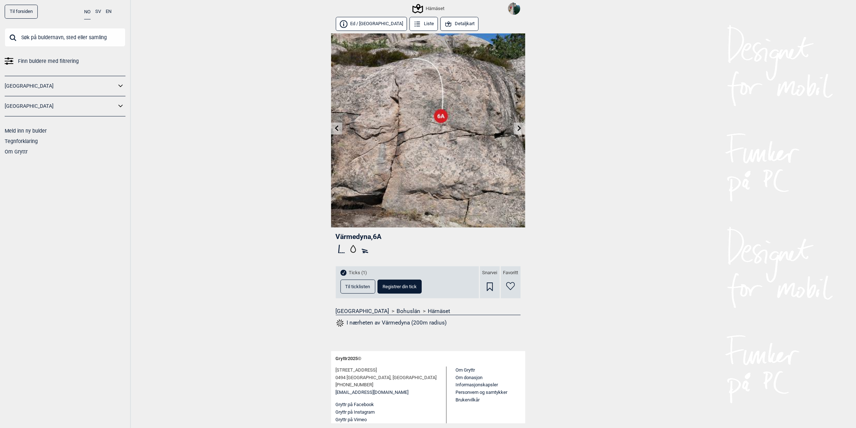
click at [516, 130] on icon at bounding box center [519, 128] width 6 height 6
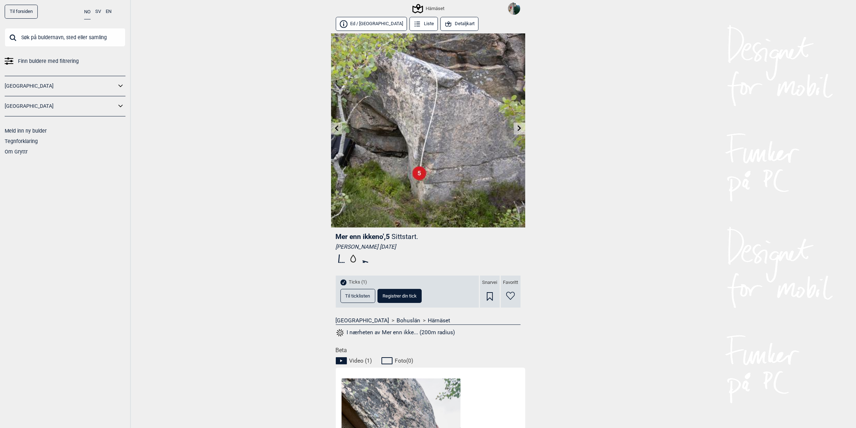
click at [516, 130] on icon at bounding box center [519, 128] width 6 height 6
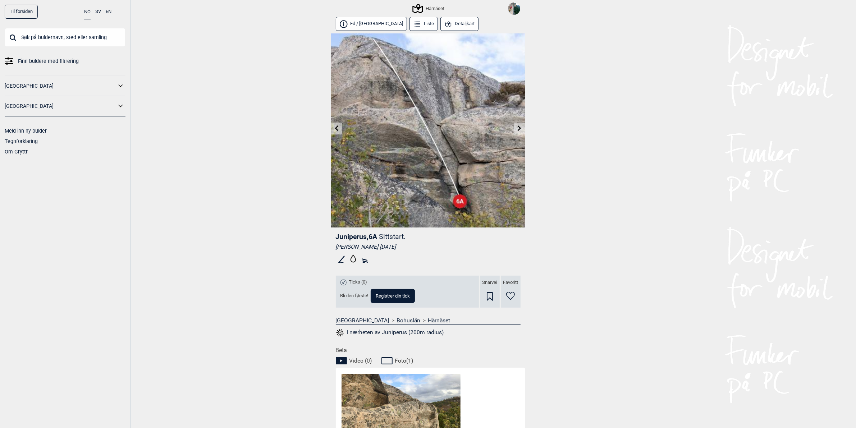
click at [516, 130] on icon at bounding box center [519, 128] width 6 height 6
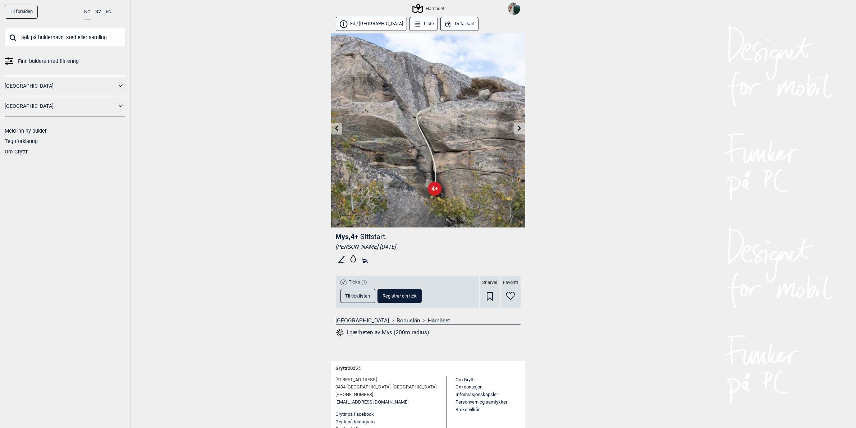
click at [516, 130] on icon at bounding box center [519, 128] width 6 height 6
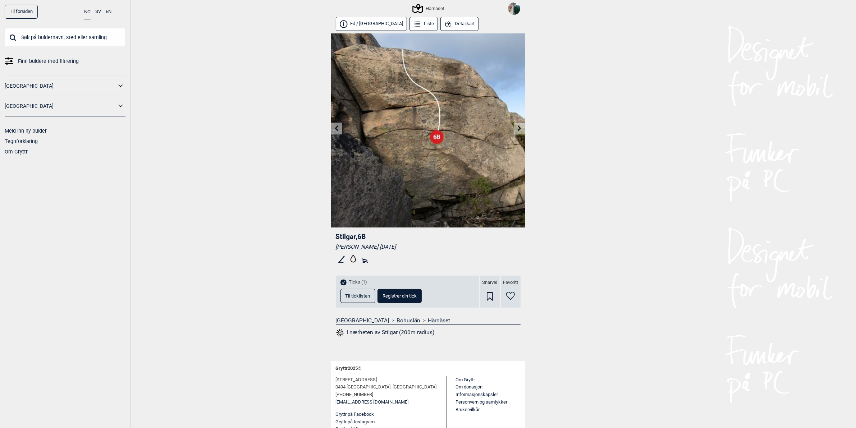
click at [356, 302] on button "Til ticklisten" at bounding box center [357, 296] width 35 height 14
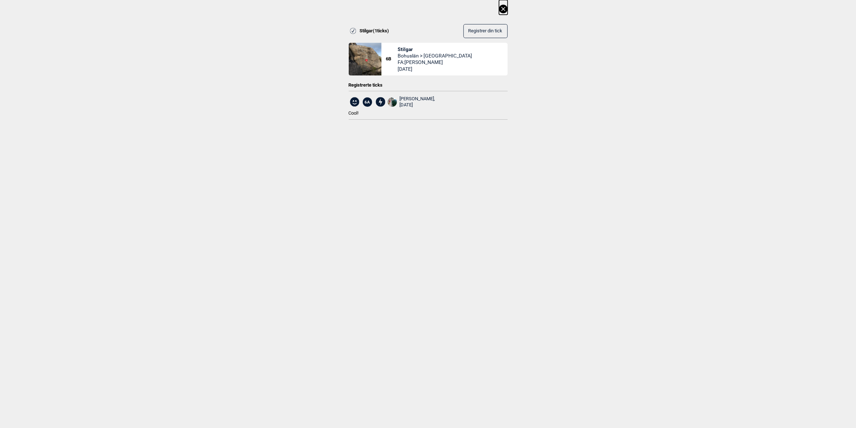
click at [505, 10] on icon at bounding box center [503, 9] width 9 height 9
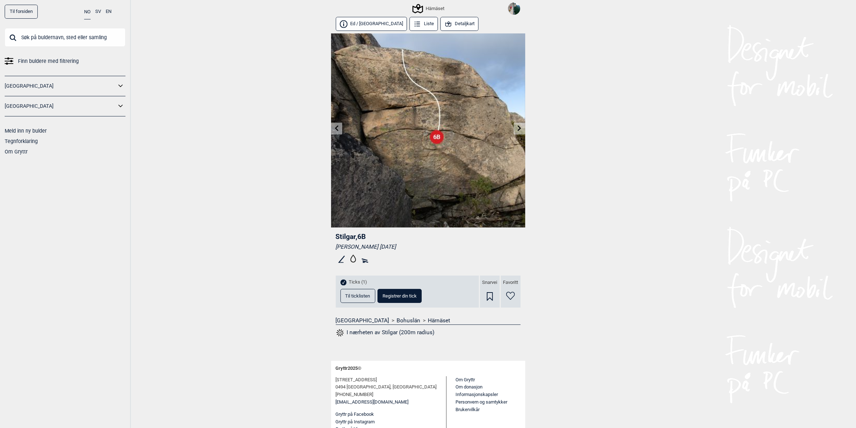
click at [523, 127] on link at bounding box center [519, 129] width 11 height 12
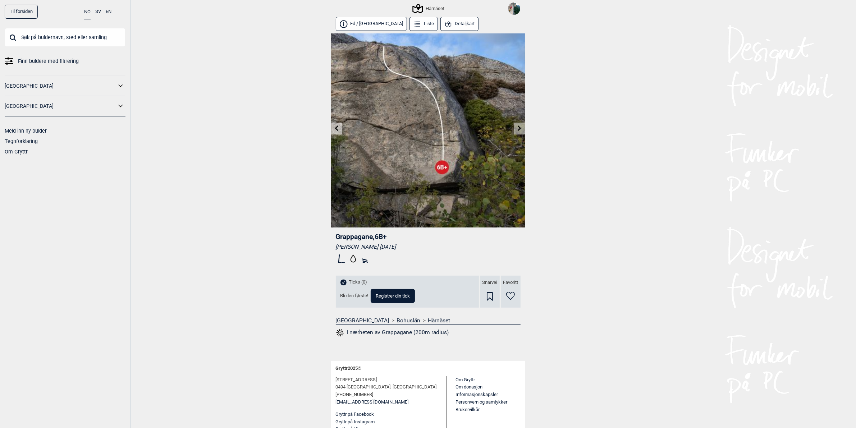
click at [390, 298] on button "Registrer din tick" at bounding box center [393, 296] width 44 height 14
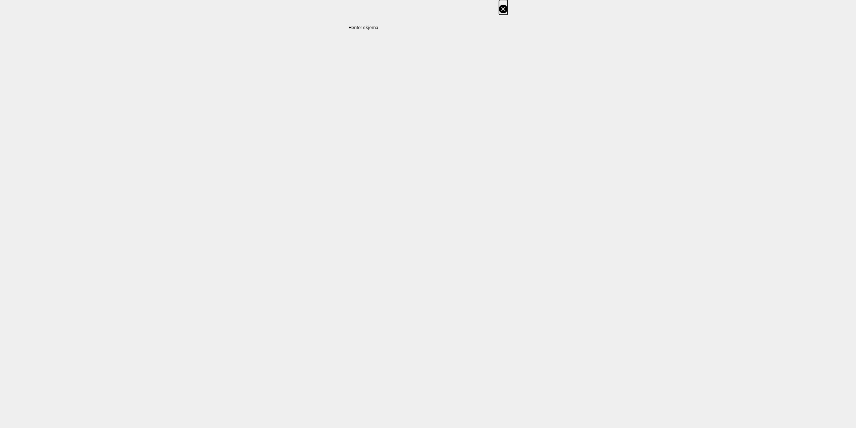
select select "93"
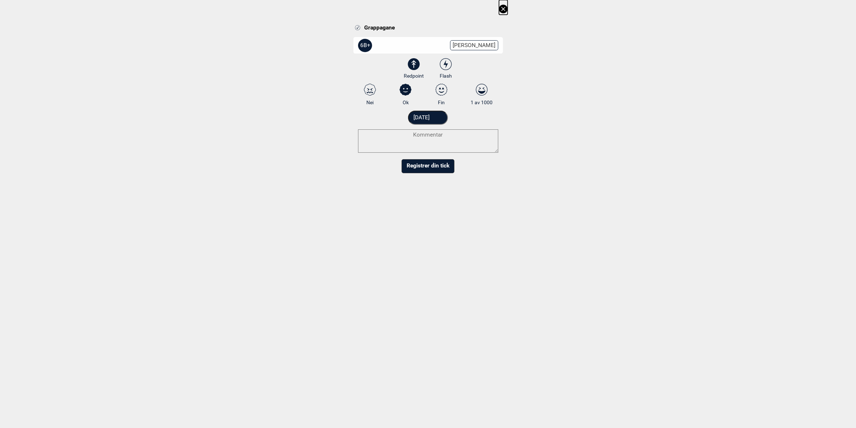
click at [448, 65] on icon at bounding box center [445, 64] width 13 height 12
click at [448, 66] on input "Flash" at bounding box center [445, 68] width 5 height 5
radio input "true"
click at [383, 147] on textarea at bounding box center [428, 140] width 140 height 23
type textarea "N"
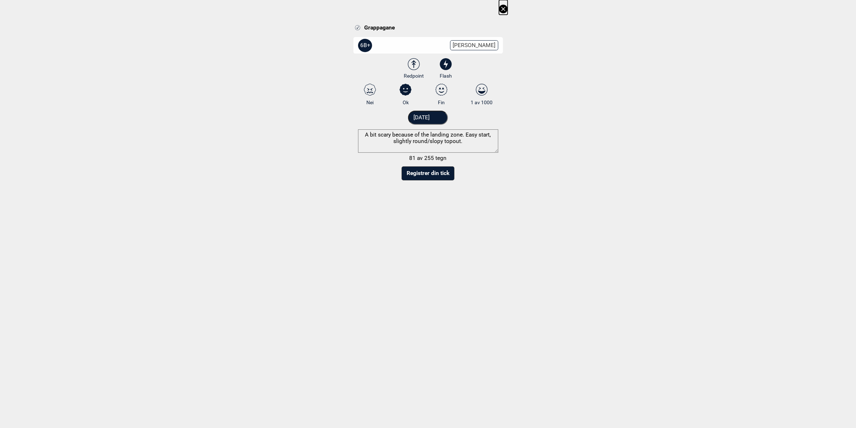
click at [402, 139] on textarea "A bit scary because of the landing zone. Easy start, slightly round/slopy topou…" at bounding box center [428, 140] width 140 height 23
click at [459, 141] on textarea "A bit scary because of the landing zone. Easy start, round/slopy topout." at bounding box center [428, 140] width 140 height 23
type textarea "A bit scary because of the landing zone. Easy start, round/slopy topout where f…"
click at [484, 43] on select "3 3+ 4 4+ 5 5+ 6A 6A+ 6B 6B+ 6C 6C+ 7A 7A+ 7B 7B+ 7C 7C+ 8A 8A+ 8B 8B+" at bounding box center [432, 46] width 149 height 19
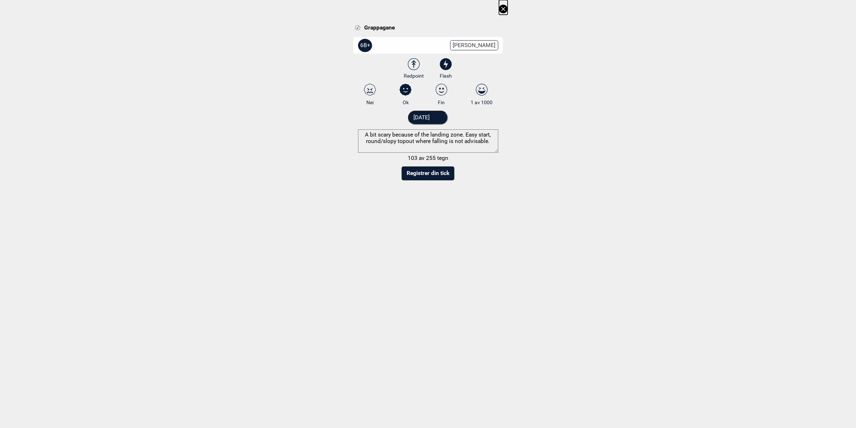
select select "91"
click at [361, 37] on select "3 3+ 4 4+ 5 5+ 6A 6A+ 6B 6B+ 6C 6C+ 7A 7A+ 7B 7B+ 7C 7C+ 8A 8A+ 8B 8B+" at bounding box center [432, 46] width 149 height 19
click at [441, 178] on button "Registrer din tick" at bounding box center [427, 173] width 53 height 14
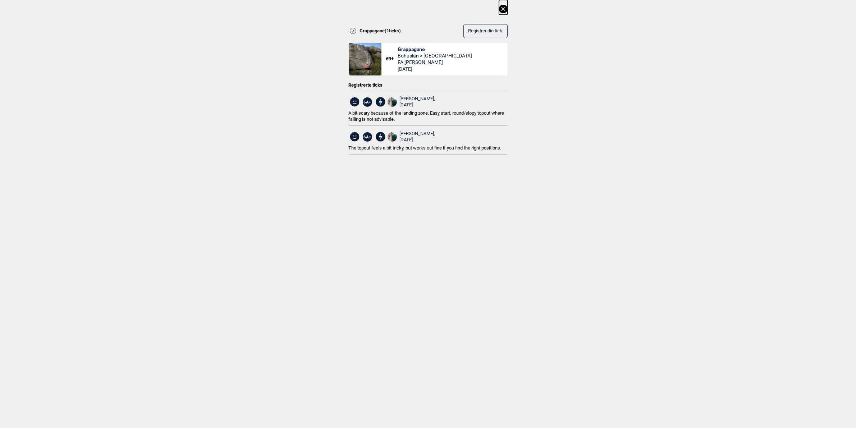
click at [421, 99] on div "Harald Swen, 2025.10.13" at bounding box center [417, 102] width 36 height 12
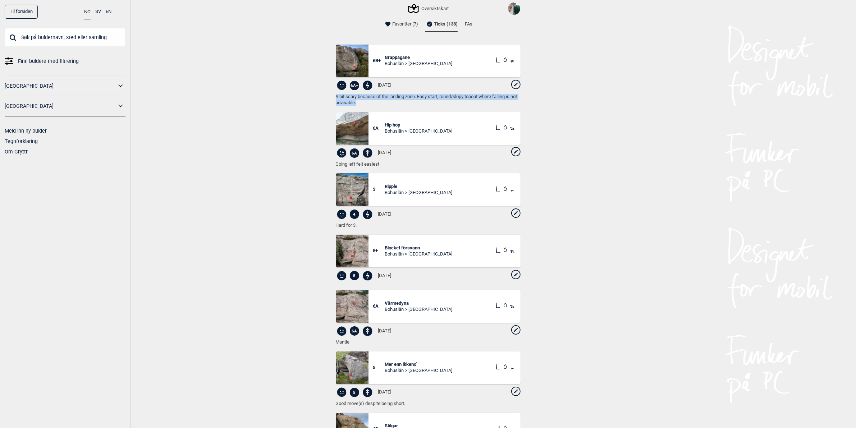
drag, startPoint x: 371, startPoint y: 101, endPoint x: 335, endPoint y: 96, distance: 36.2
click at [336, 96] on span "A bit scary because of the landing zone. Easy start, round/slopy topout where f…" at bounding box center [428, 100] width 185 height 12
click at [511, 84] on icon at bounding box center [515, 84] width 9 height 9
select select "91"
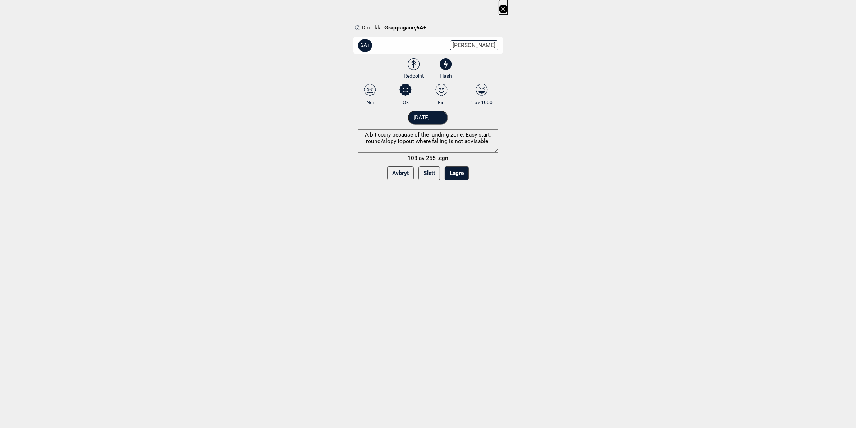
click at [505, 8] on icon at bounding box center [503, 9] width 4 height 4
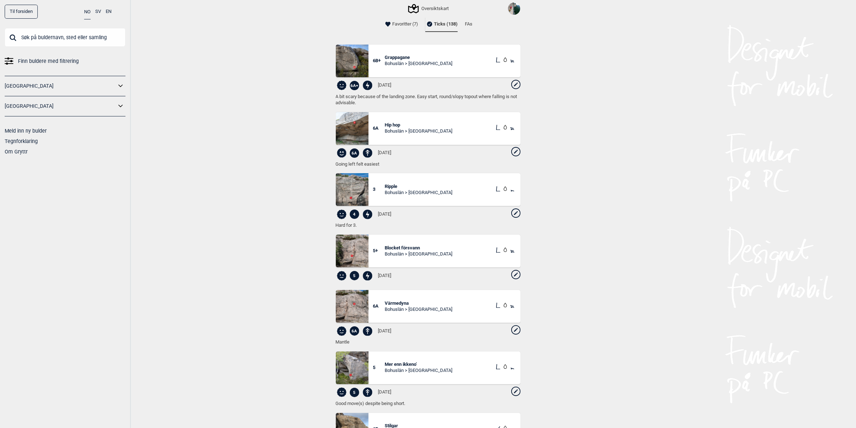
click at [511, 83] on icon at bounding box center [515, 84] width 9 height 9
click at [511, 86] on icon at bounding box center [515, 84] width 9 height 9
click at [511, 82] on icon at bounding box center [515, 84] width 9 height 9
click at [338, 94] on span "A bit scary because of the landing zone. Easy start, round/slopy topout where f…" at bounding box center [428, 100] width 185 height 12
click at [282, 90] on div "Til forsiden NO SV EN Finn buldere med filtrering Norge Sverige Meld inn ny bul…" at bounding box center [428, 214] width 856 height 428
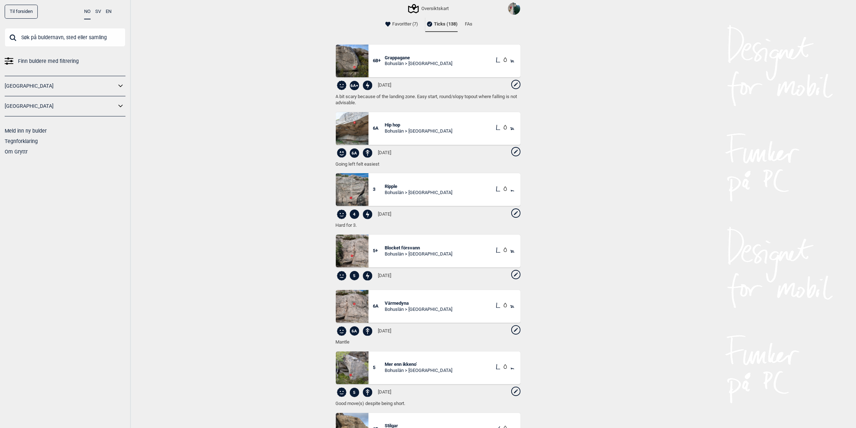
click at [514, 84] on icon at bounding box center [515, 84] width 3 height 3
select select "91"
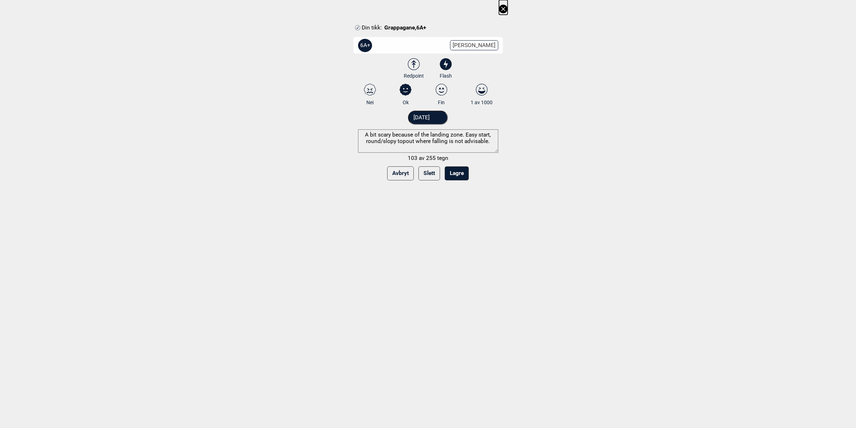
click at [432, 172] on button "Slett" at bounding box center [429, 173] width 22 height 14
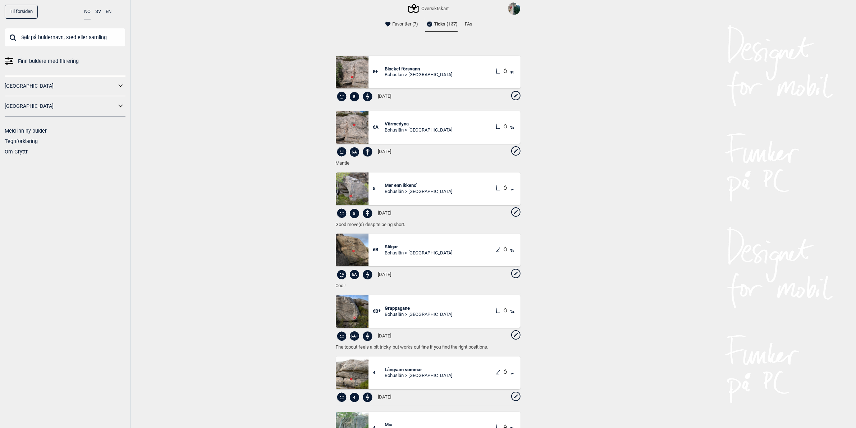
scroll to position [120, 0]
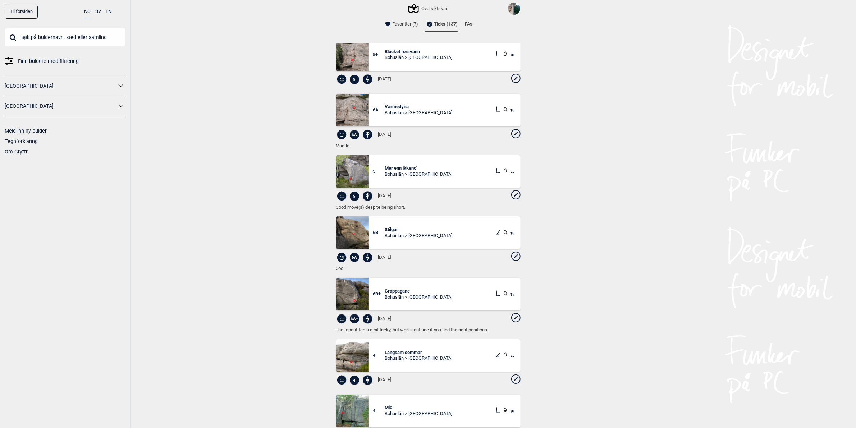
click at [511, 316] on icon at bounding box center [515, 317] width 9 height 9
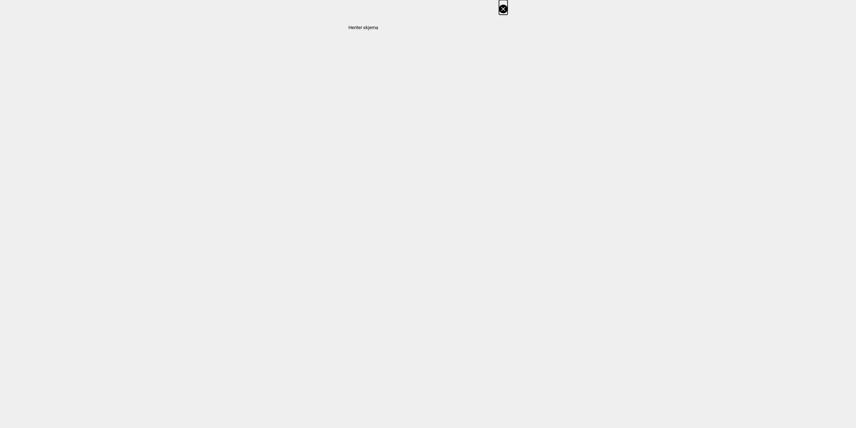
select select "91"
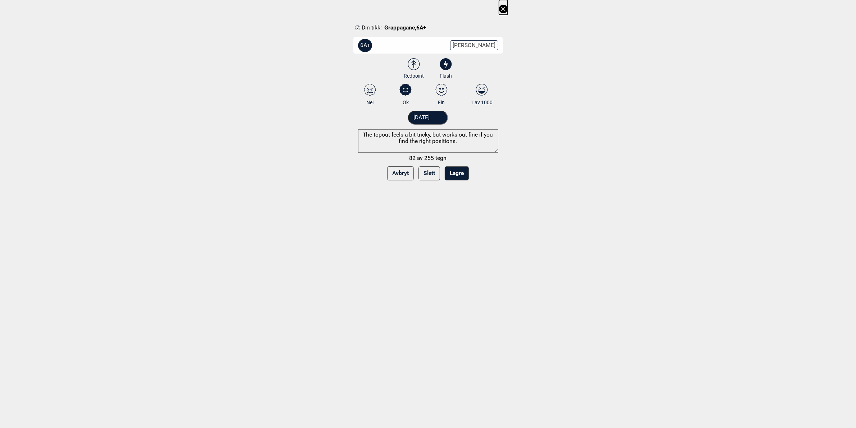
drag, startPoint x: 464, startPoint y: 146, endPoint x: 336, endPoint y: 130, distance: 129.3
click at [336, 130] on div "Din tikk: Grappagane , 6A+ 6A+ Endre grad 3 3+ 4 4+ 5 5+ 6A 6A+ 6B 6B+ 6C 6C+ 7…" at bounding box center [428, 92] width 856 height 185
paste textarea "Come around, 6B Stå"
click at [468, 142] on textarea "The topout feels a bit tricky, but works out fine if you find the right positio…" at bounding box center [428, 140] width 140 height 23
click at [398, 135] on textarea "The topout feels a bit tricky, but works out fine if you find the right positio…" at bounding box center [428, 140] width 140 height 23
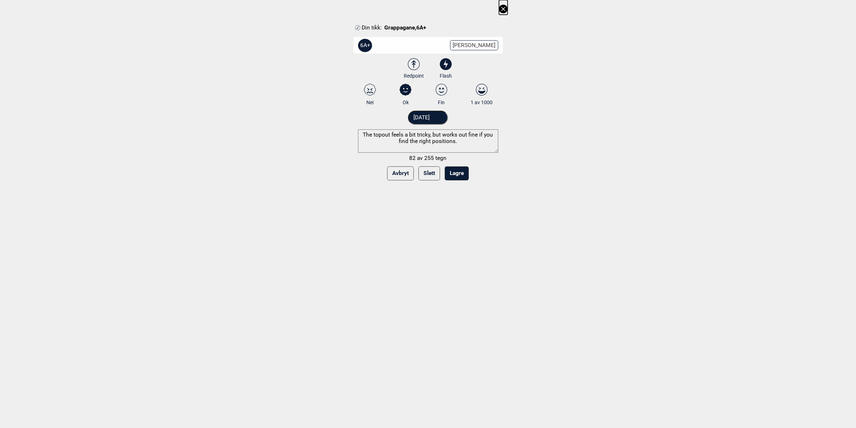
click at [398, 135] on textarea "The topout feels a bit tricky, but works out fine if you find the right positio…" at bounding box center [428, 140] width 140 height 23
click at [459, 139] on textarea "The topout looks tricky, but works out fine if you find the right positions." at bounding box center [428, 140] width 140 height 23
type textarea "The topout looks tricky, but works out fine if you find the right positions."
click at [457, 176] on button "Lagre" at bounding box center [457, 173] width 24 height 14
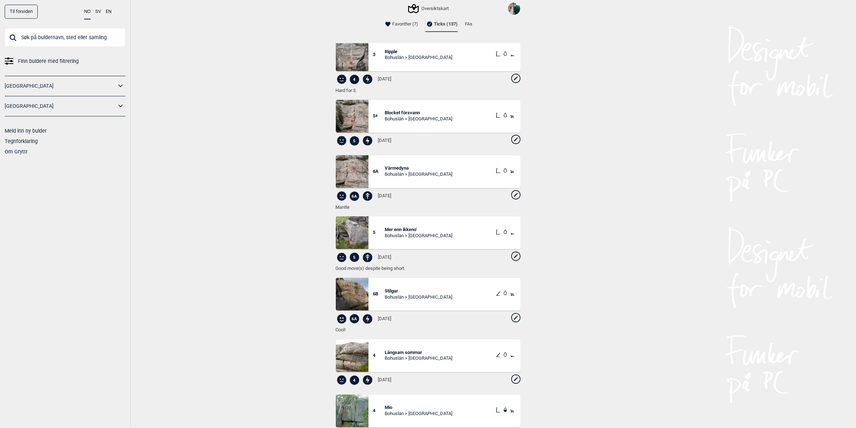
click at [511, 320] on icon at bounding box center [515, 317] width 9 height 9
select select "90"
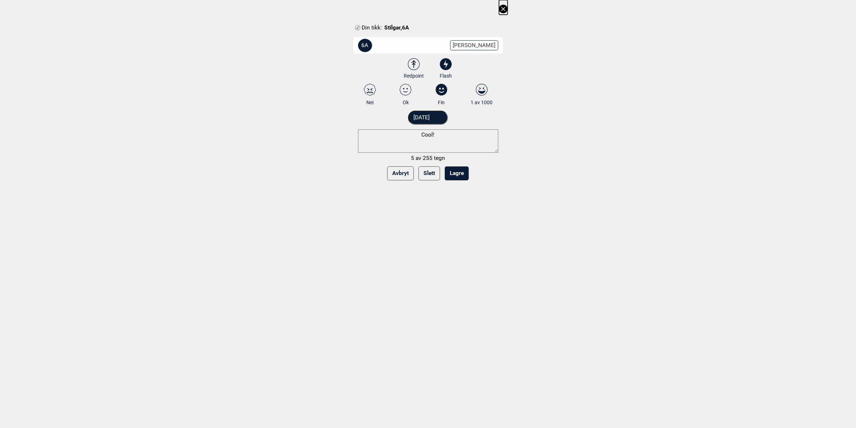
select select "90"
